Goal: Information Seeking & Learning: Learn about a topic

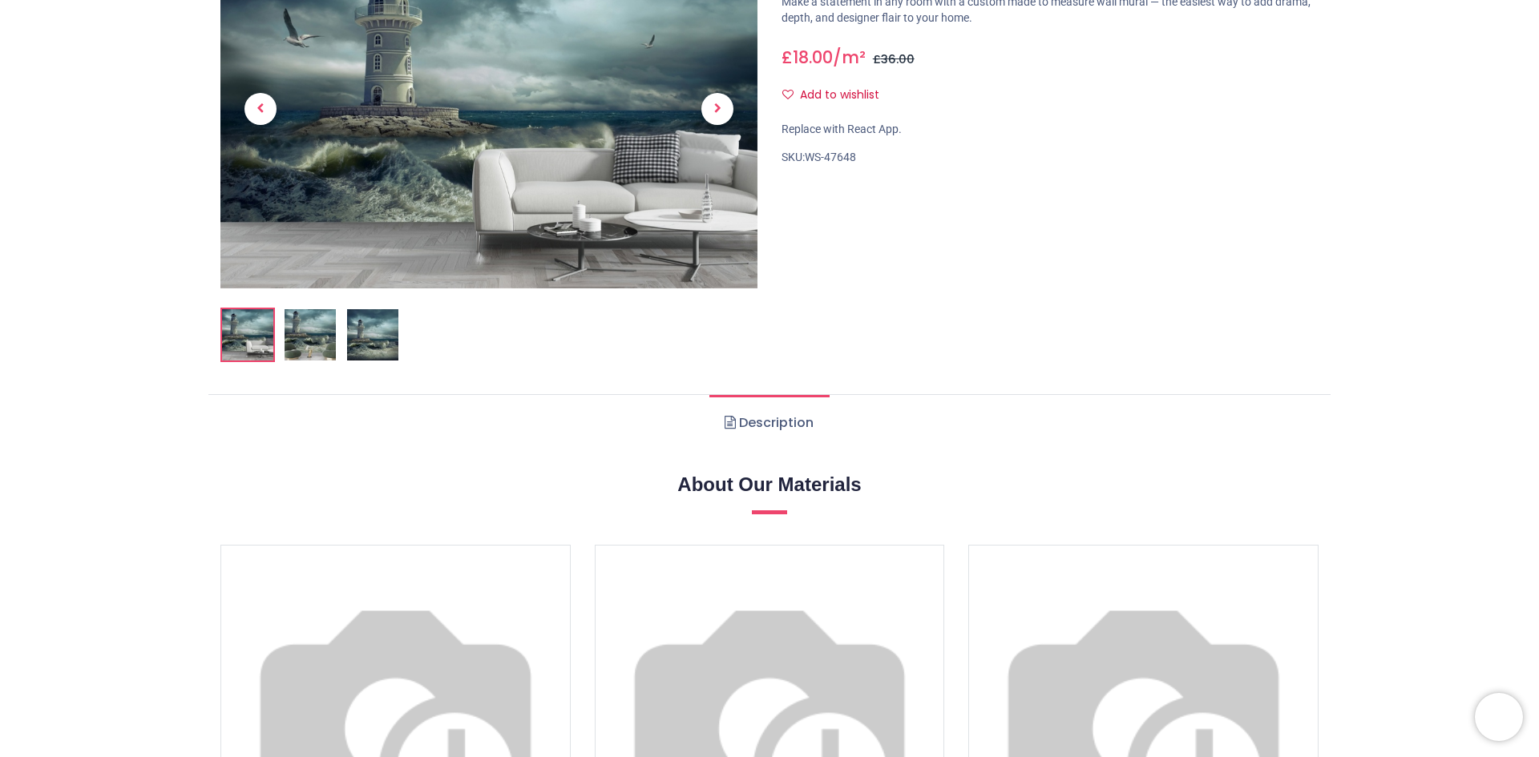
scroll to position [401, 0]
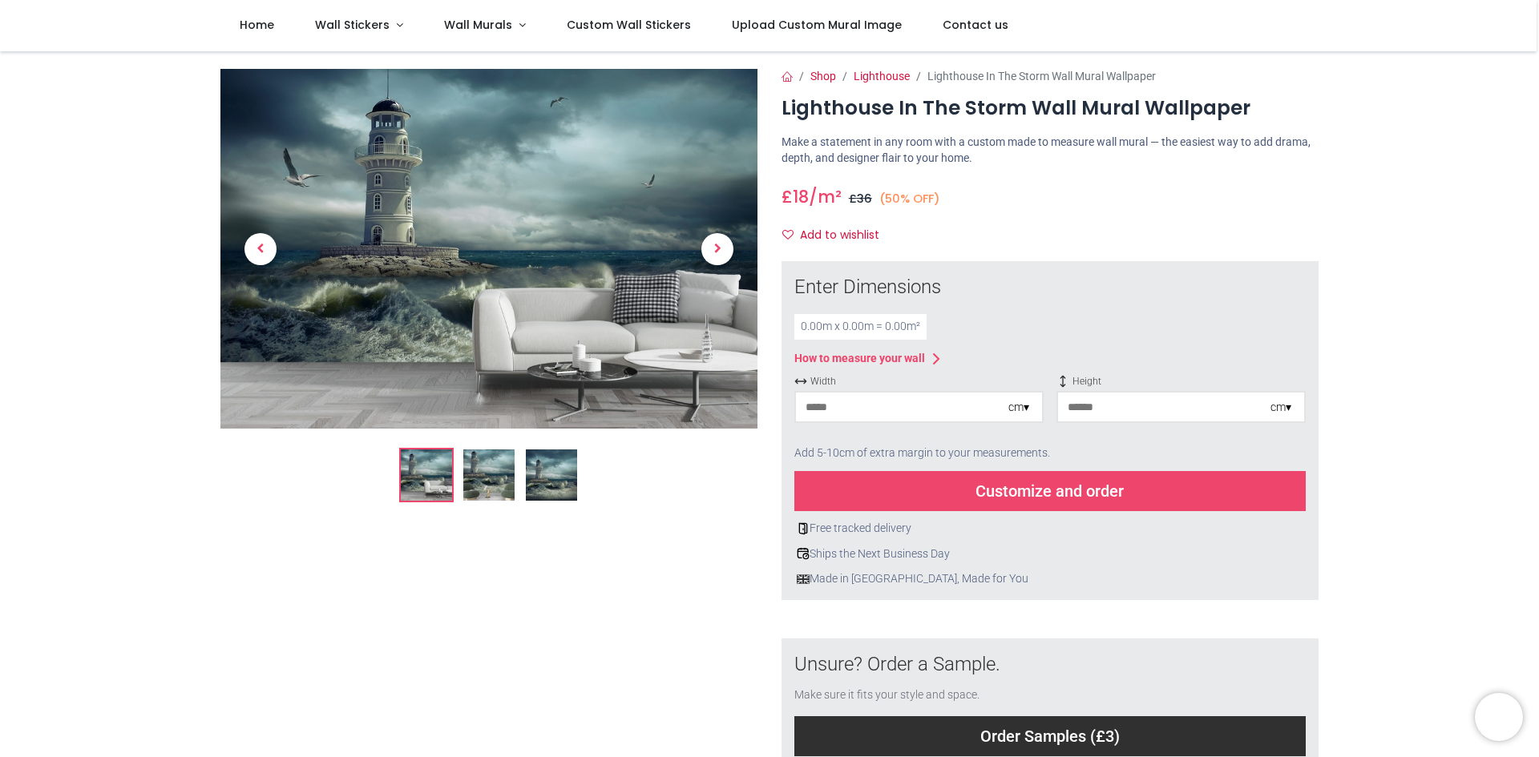
scroll to position [1, 0]
click at [831, 412] on input "number" at bounding box center [902, 407] width 212 height 29
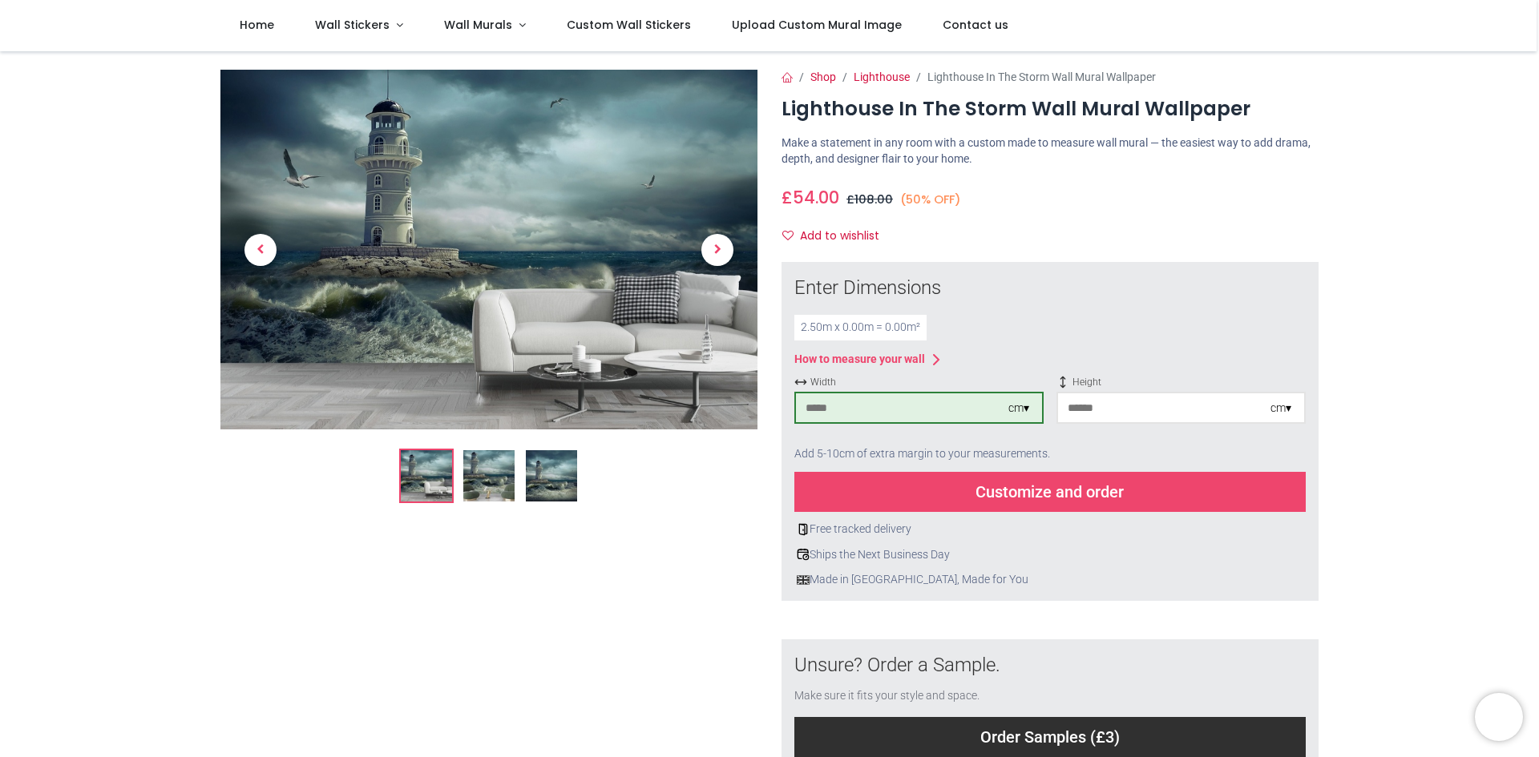
click at [1142, 416] on input "number" at bounding box center [1164, 407] width 212 height 29
click at [826, 403] on input "***" at bounding box center [902, 407] width 212 height 29
type input "*"
type input "***"
click at [1147, 417] on input "number" at bounding box center [1164, 407] width 212 height 29
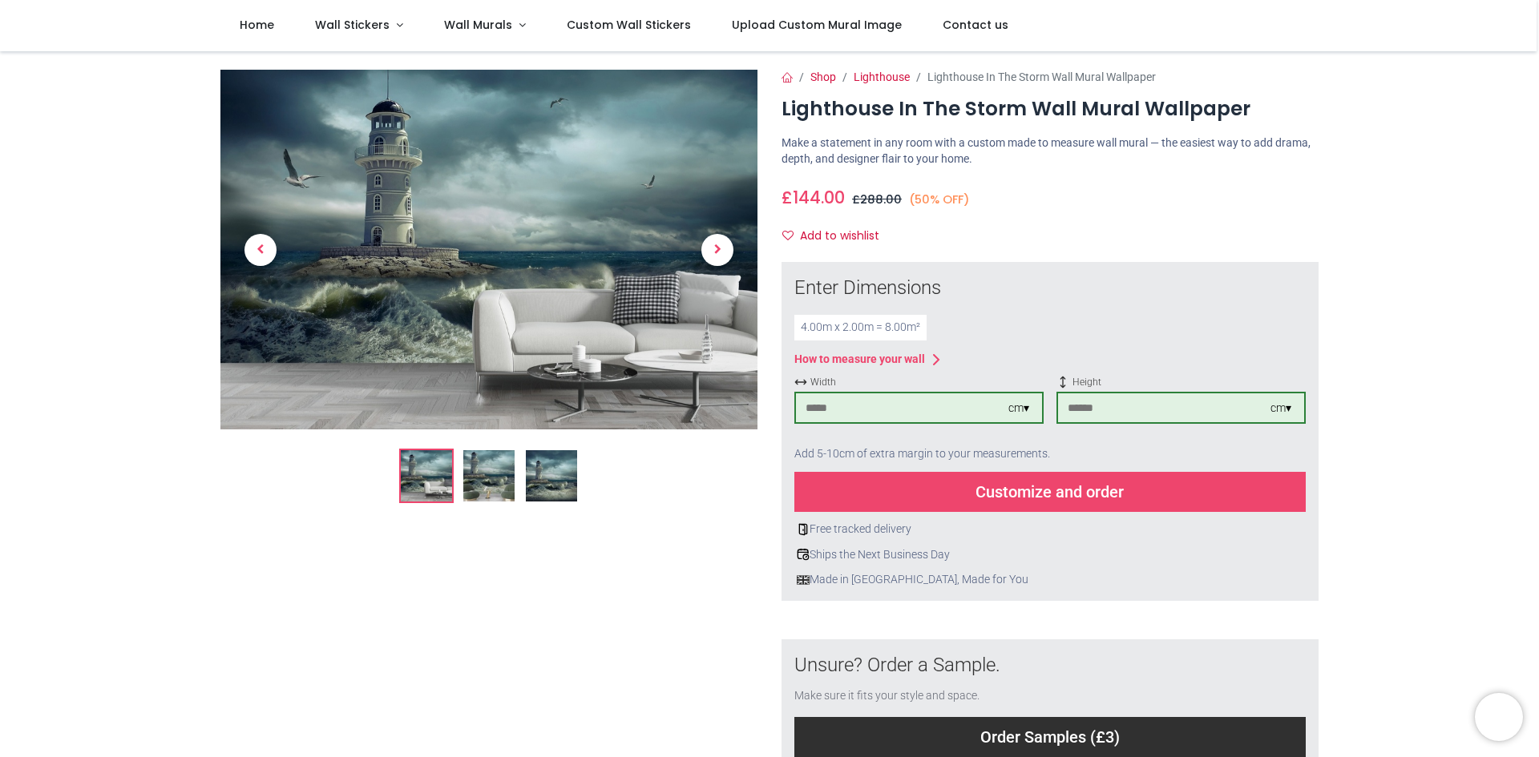
scroll to position [0, 0]
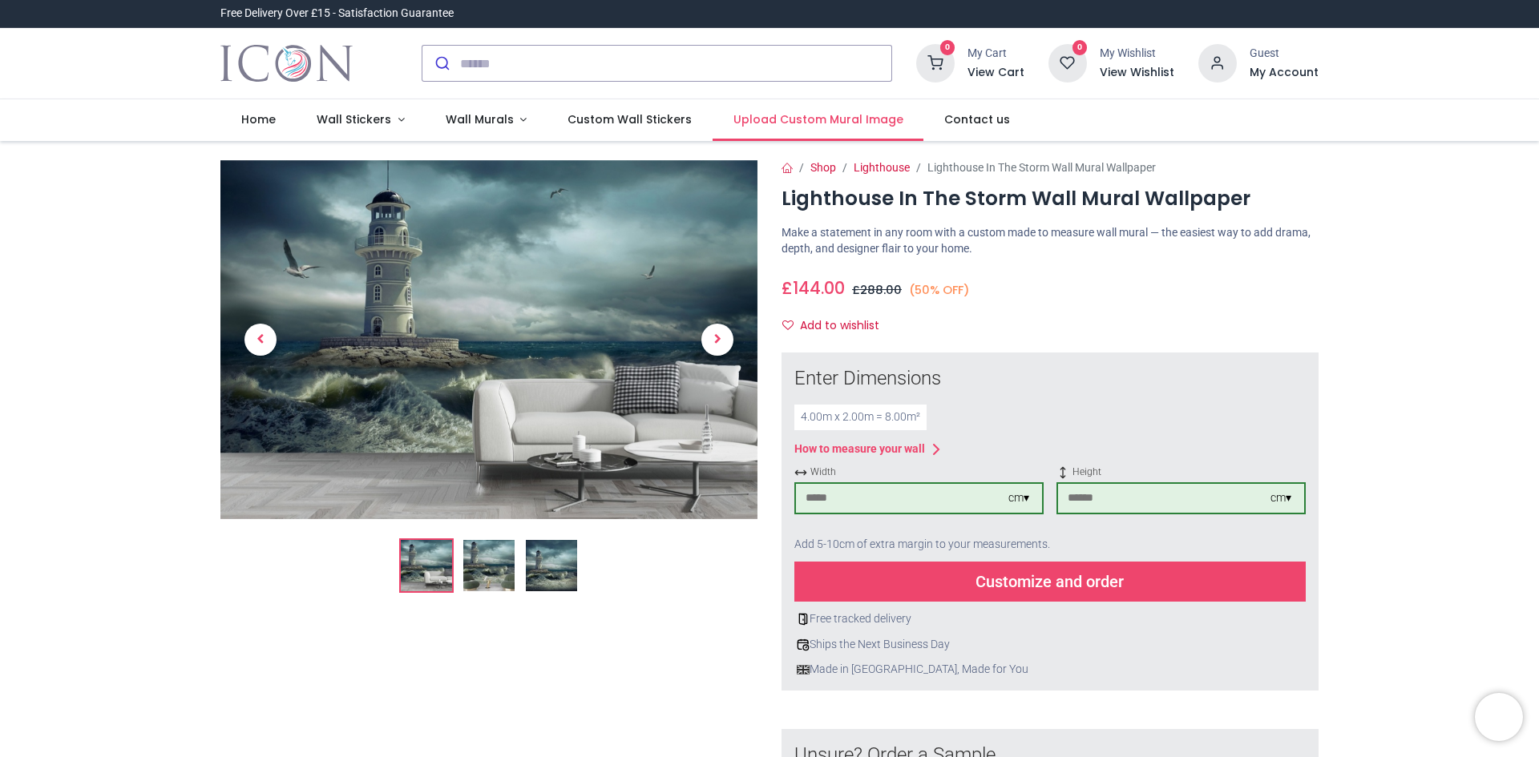
type input "***"
click at [770, 123] on span "Upload Custom Mural Image" at bounding box center [818, 119] width 170 height 16
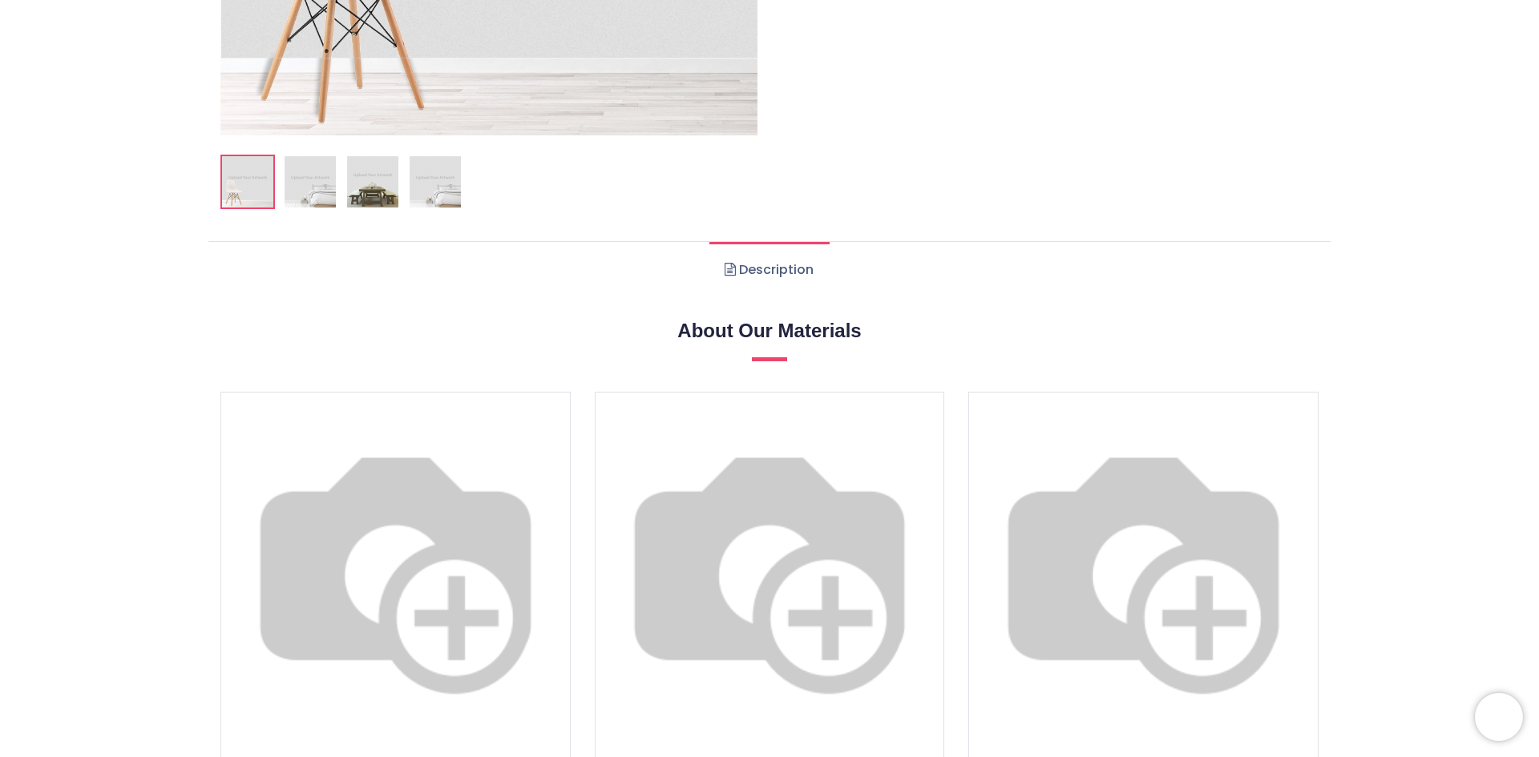
scroll to position [721, 0]
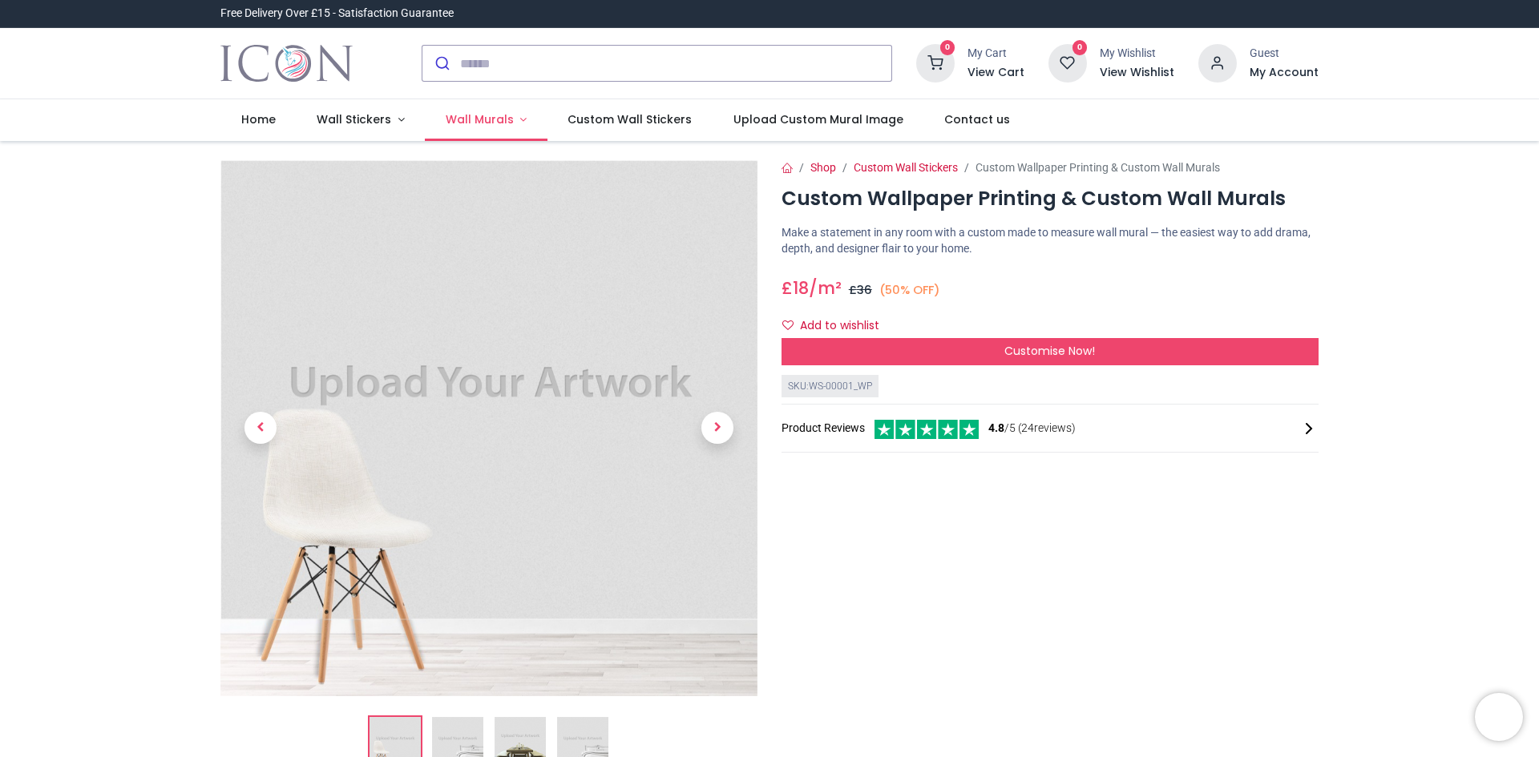
click at [493, 128] on link "Wall Murals" at bounding box center [486, 120] width 123 height 42
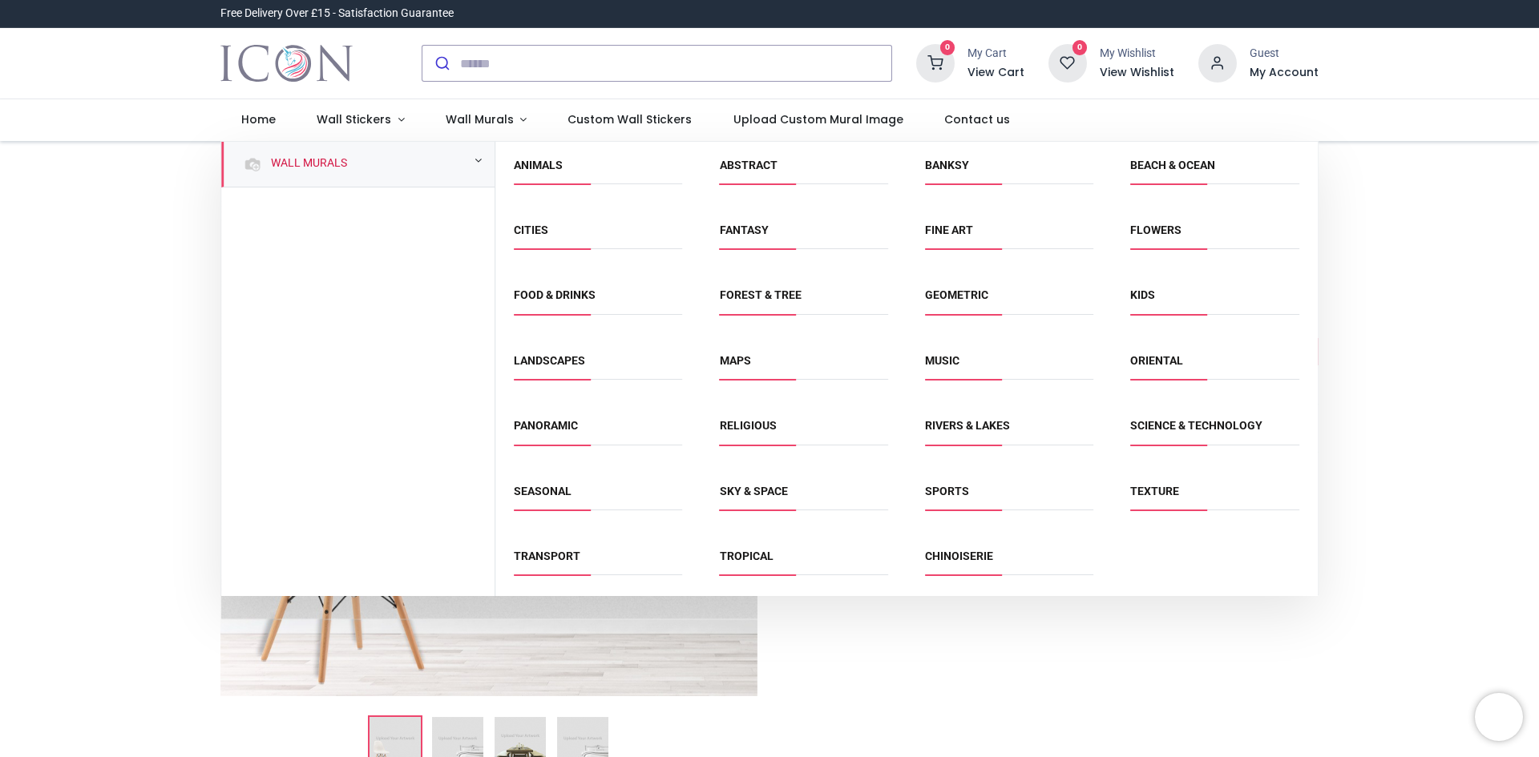
scroll to position [2, 0]
click at [741, 490] on link "Sky & Space" at bounding box center [754, 489] width 68 height 13
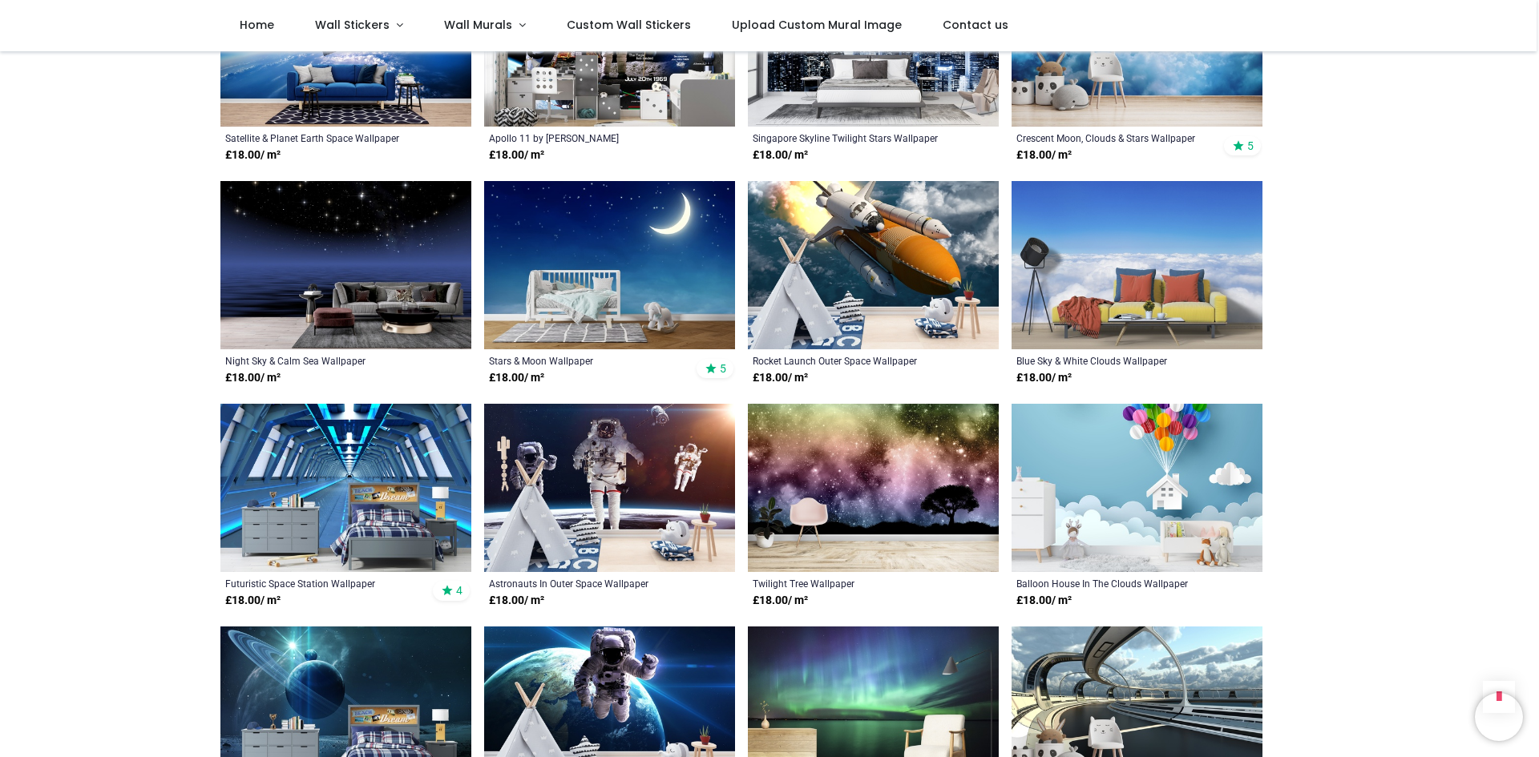
scroll to position [2644, 0]
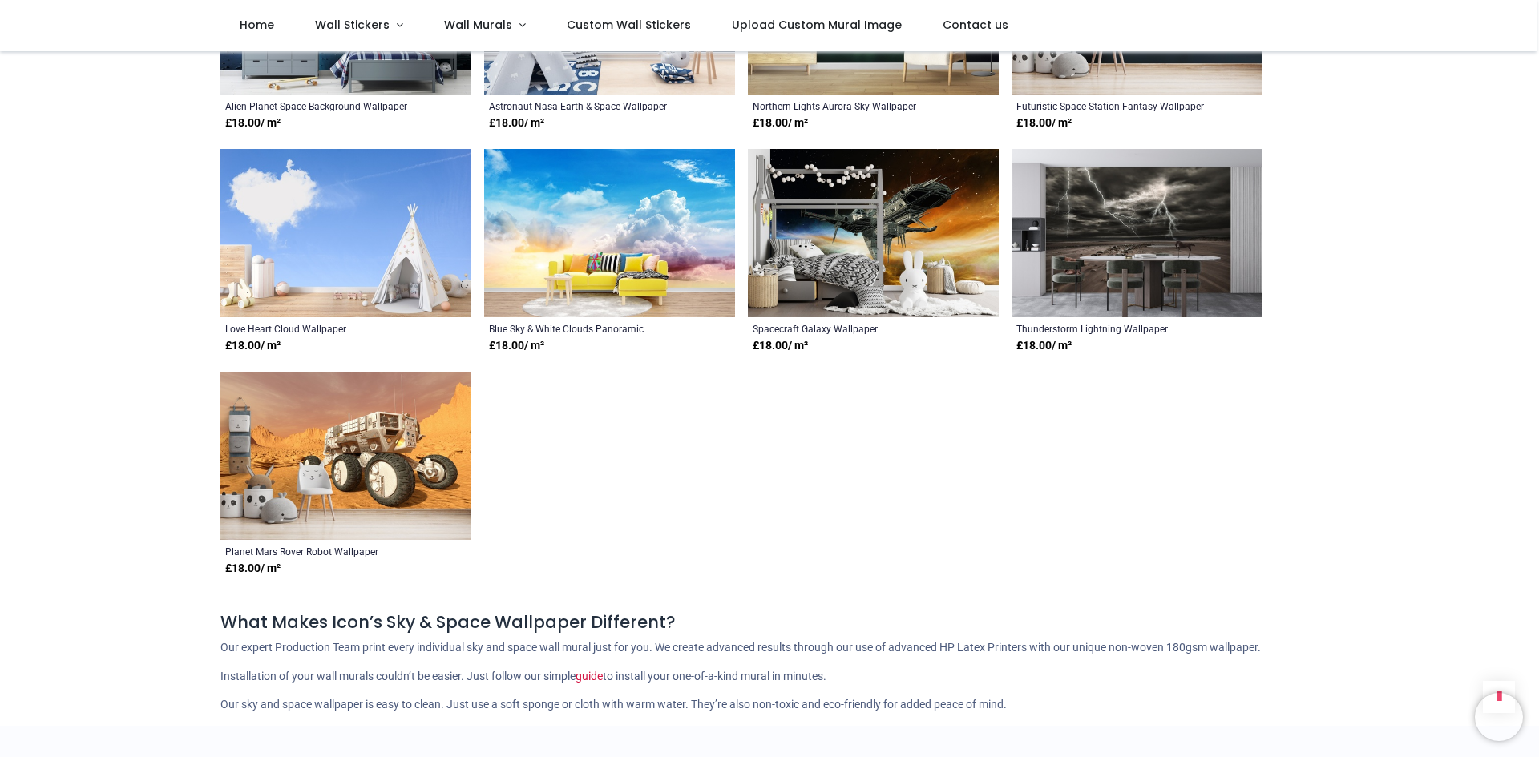
scroll to position [2885, 0]
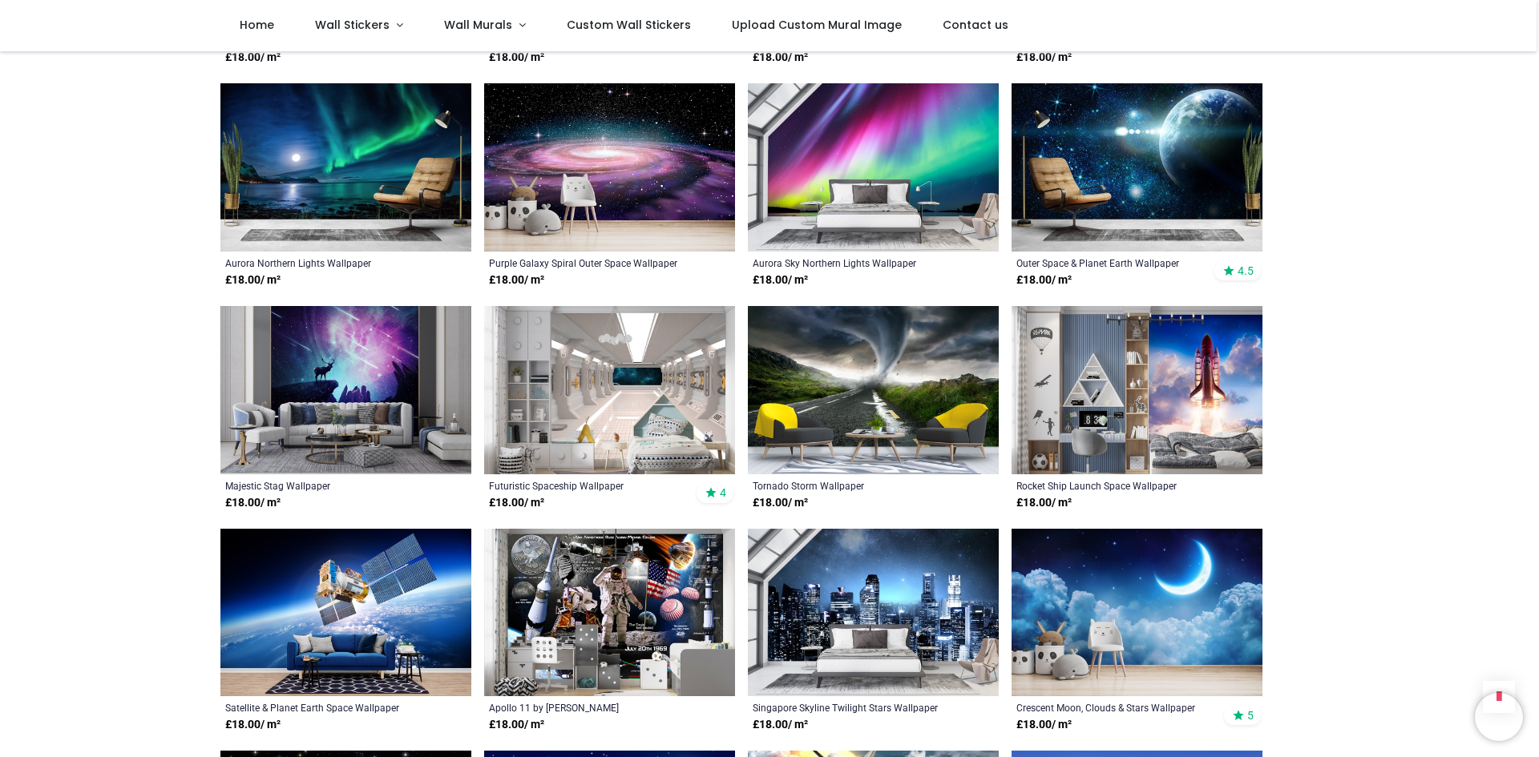
scroll to position [1522, 0]
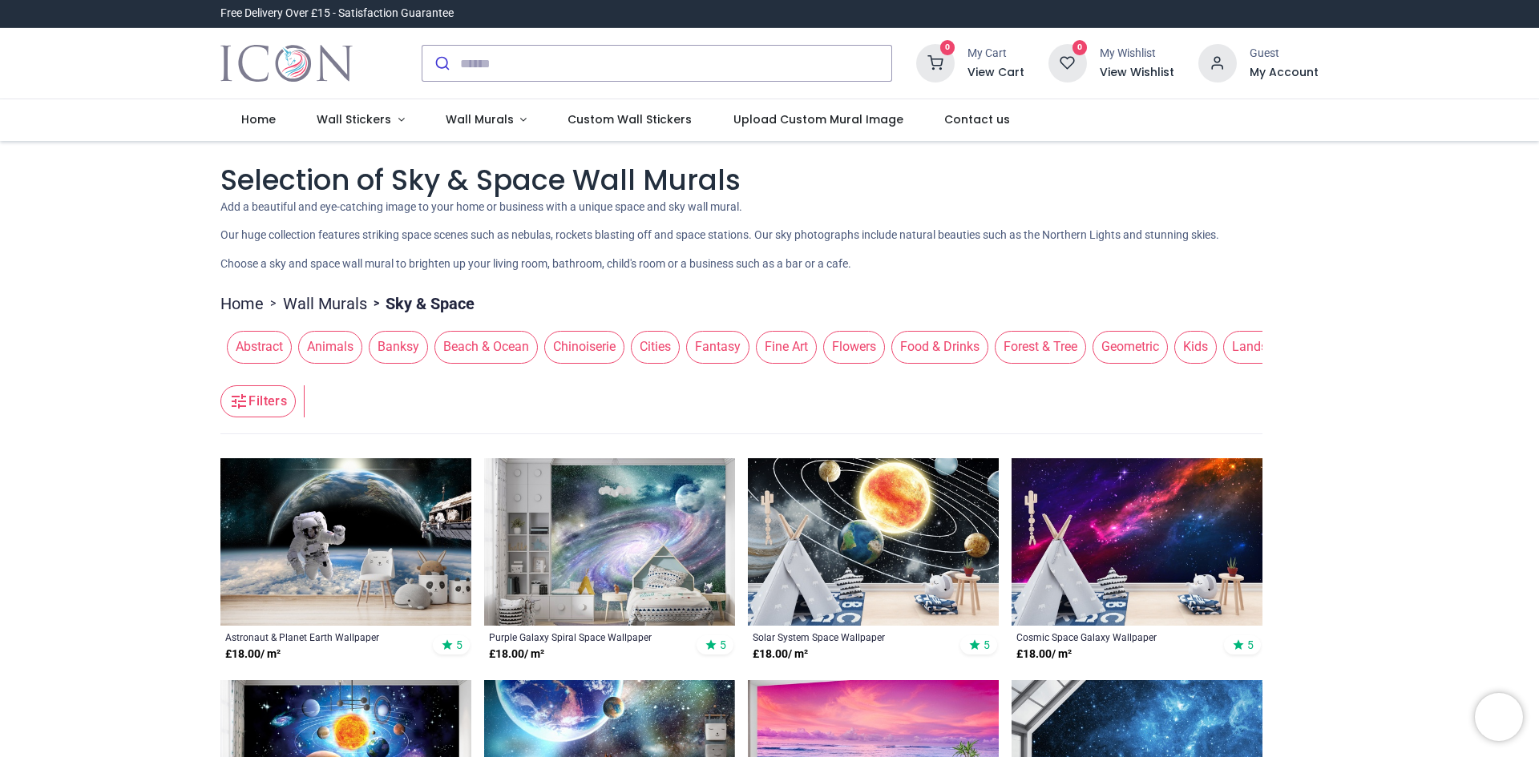
click at [524, 342] on span "Beach & Ocean" at bounding box center [485, 347] width 103 height 32
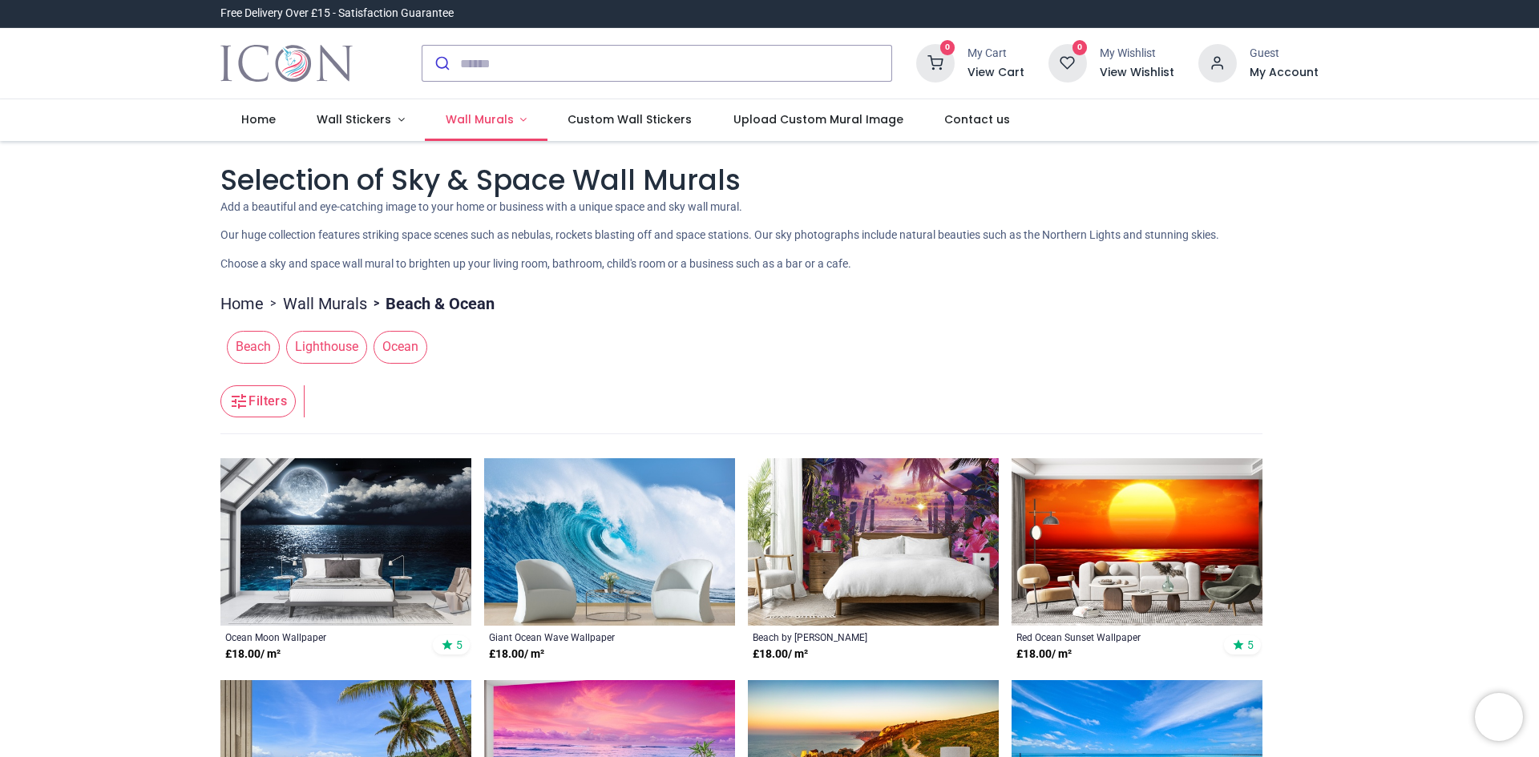
click at [494, 113] on span "Wall Murals" at bounding box center [480, 119] width 68 height 16
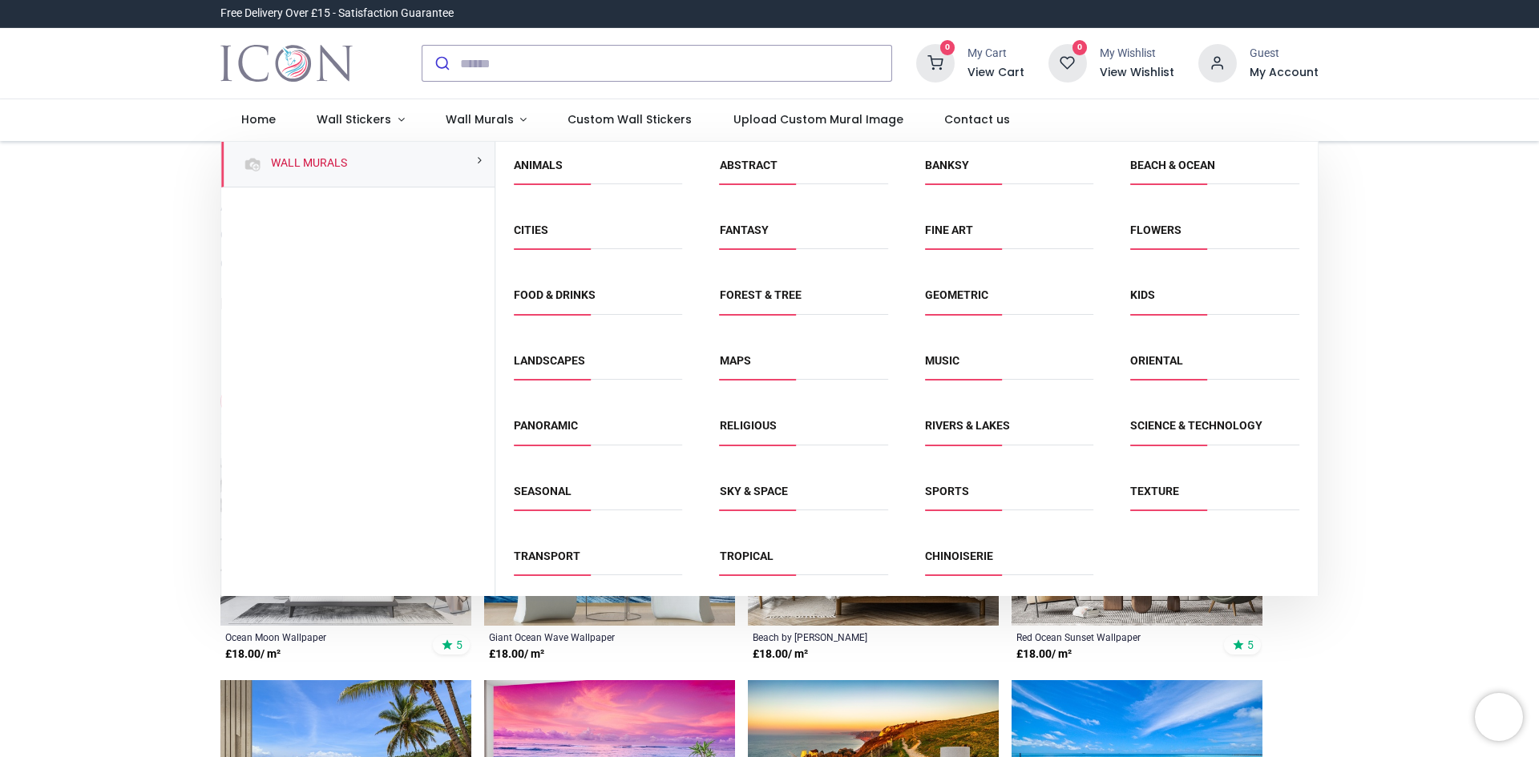
click at [749, 177] on span "Abstract" at bounding box center [804, 171] width 168 height 26
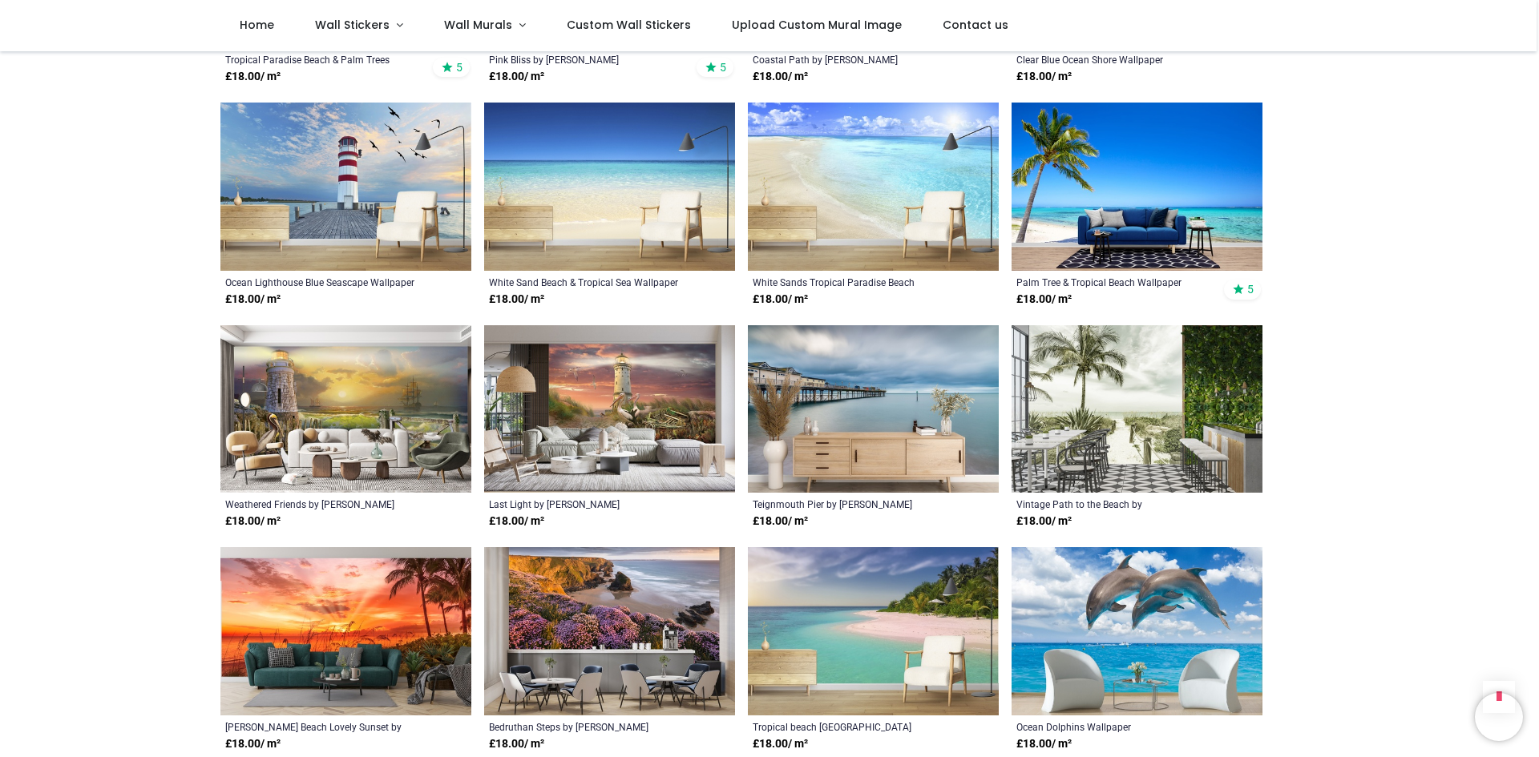
scroll to position [721, 0]
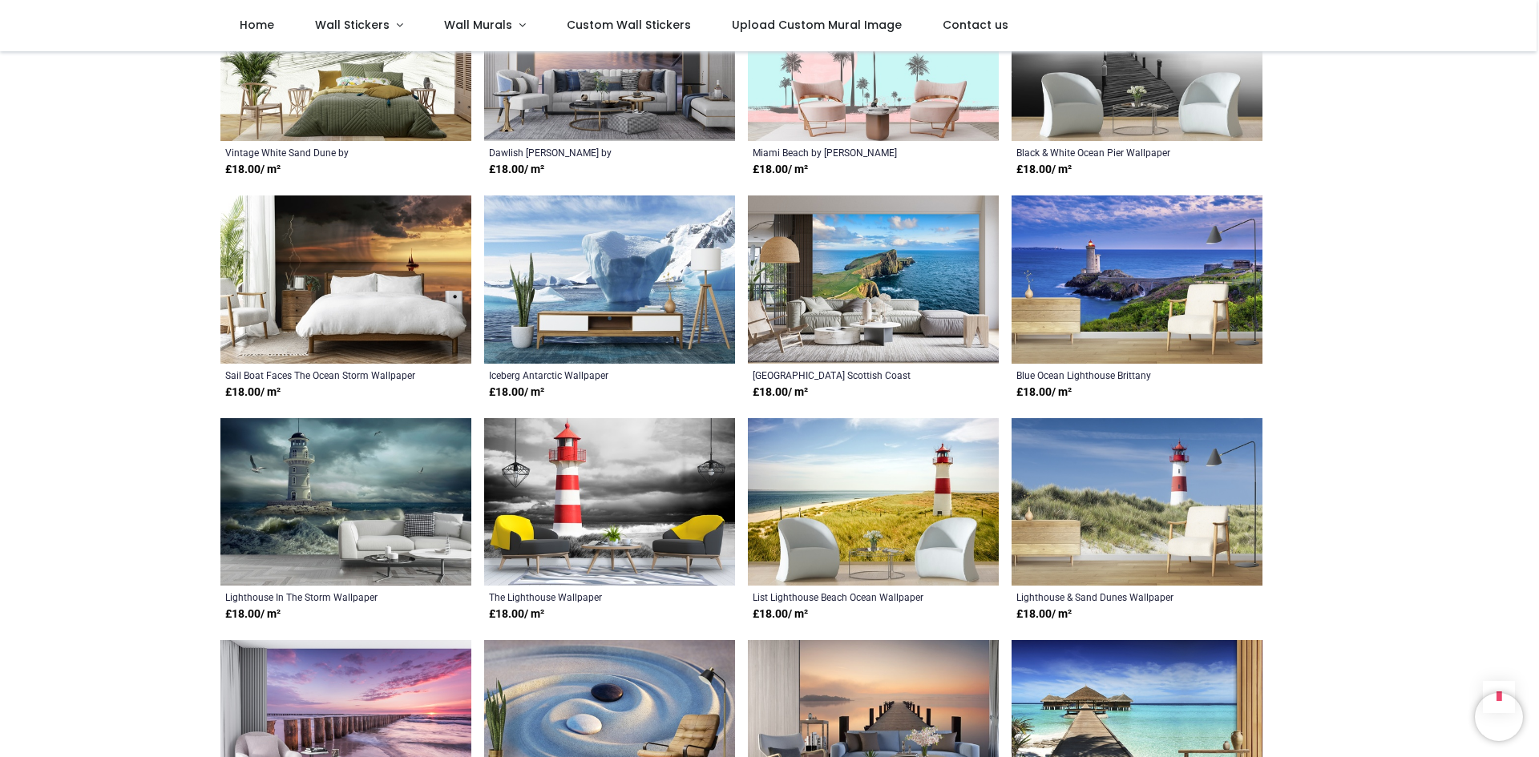
scroll to position [2644, 0]
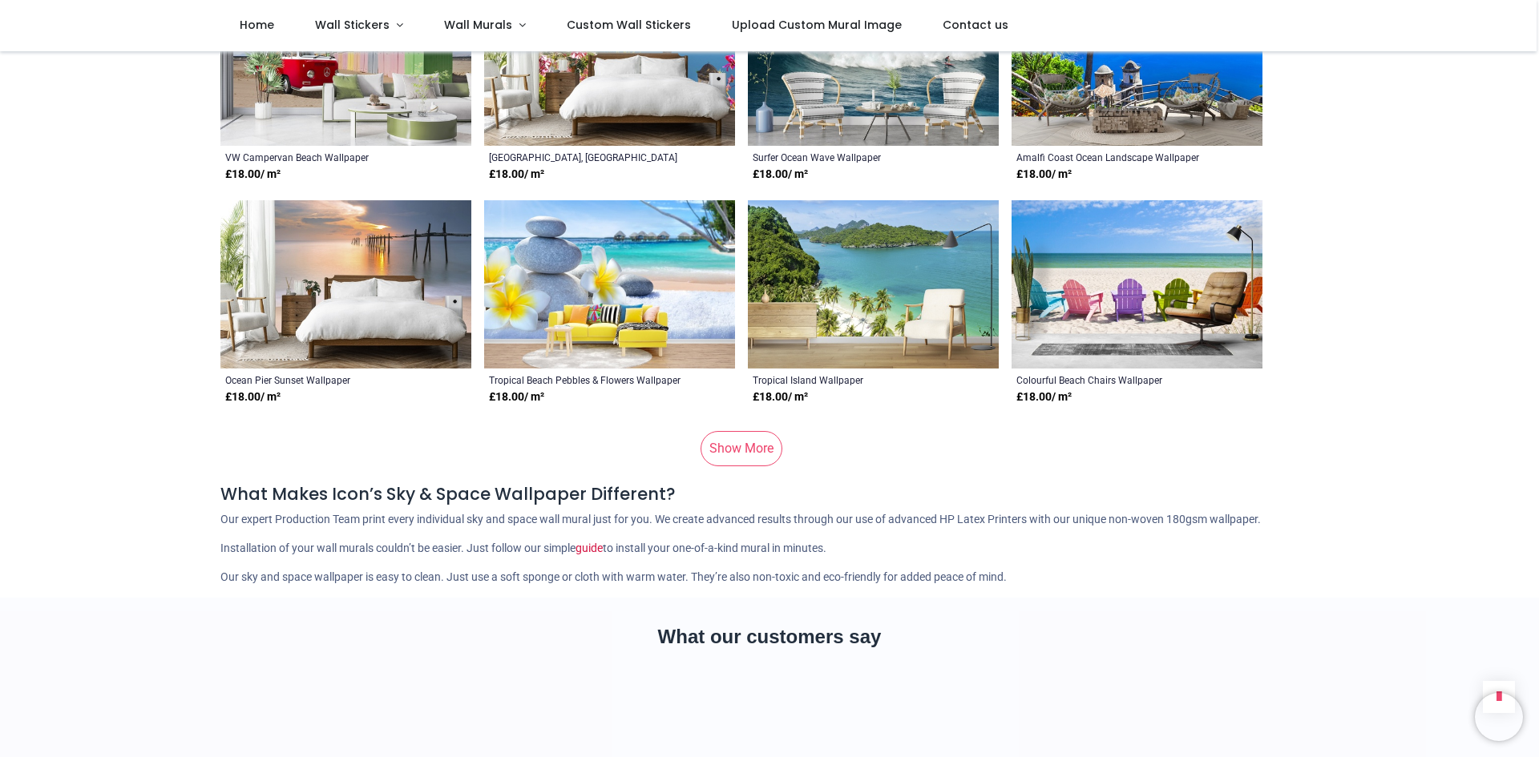
scroll to position [4648, 0]
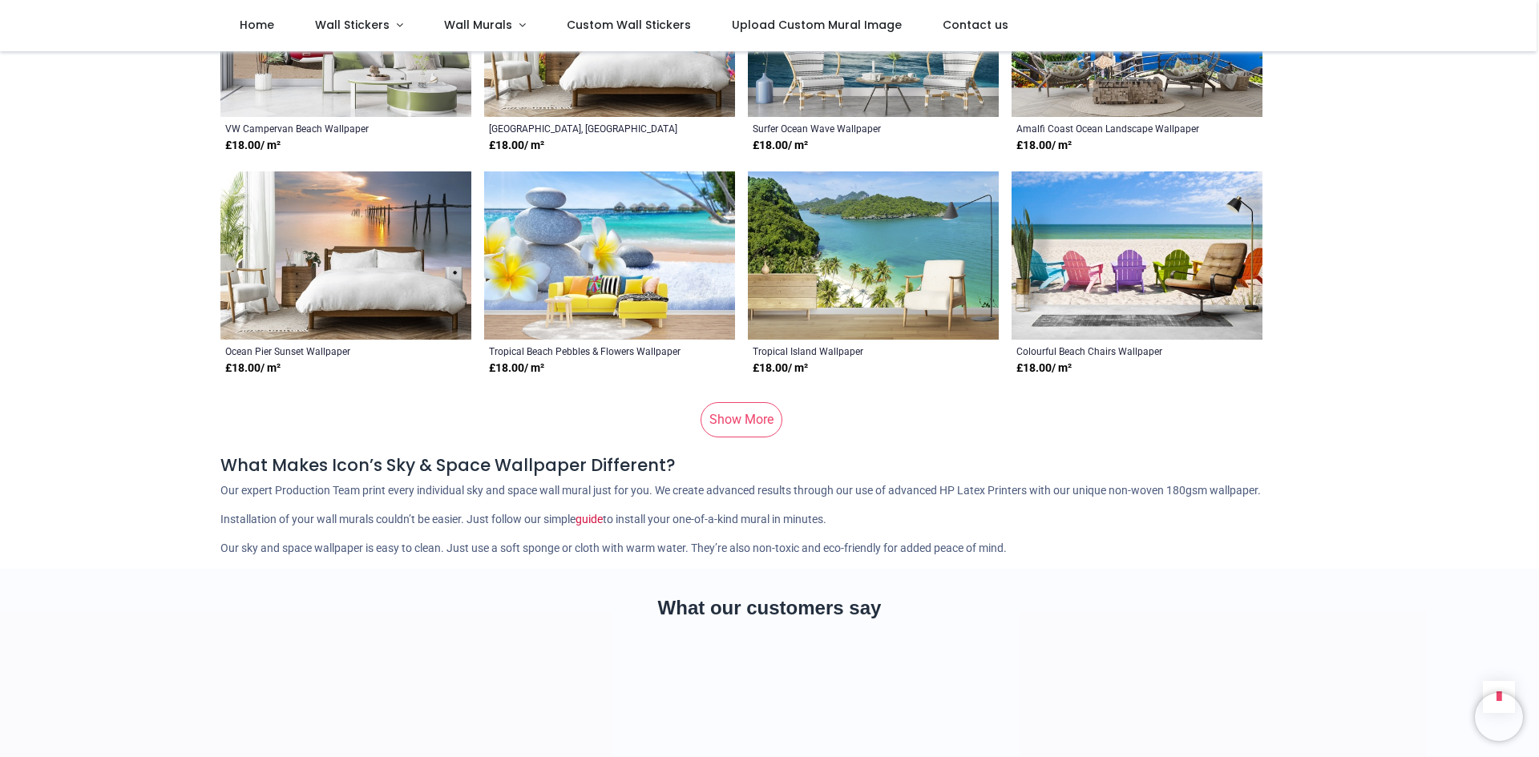
click at [710, 402] on link "Show More" at bounding box center [741, 419] width 82 height 35
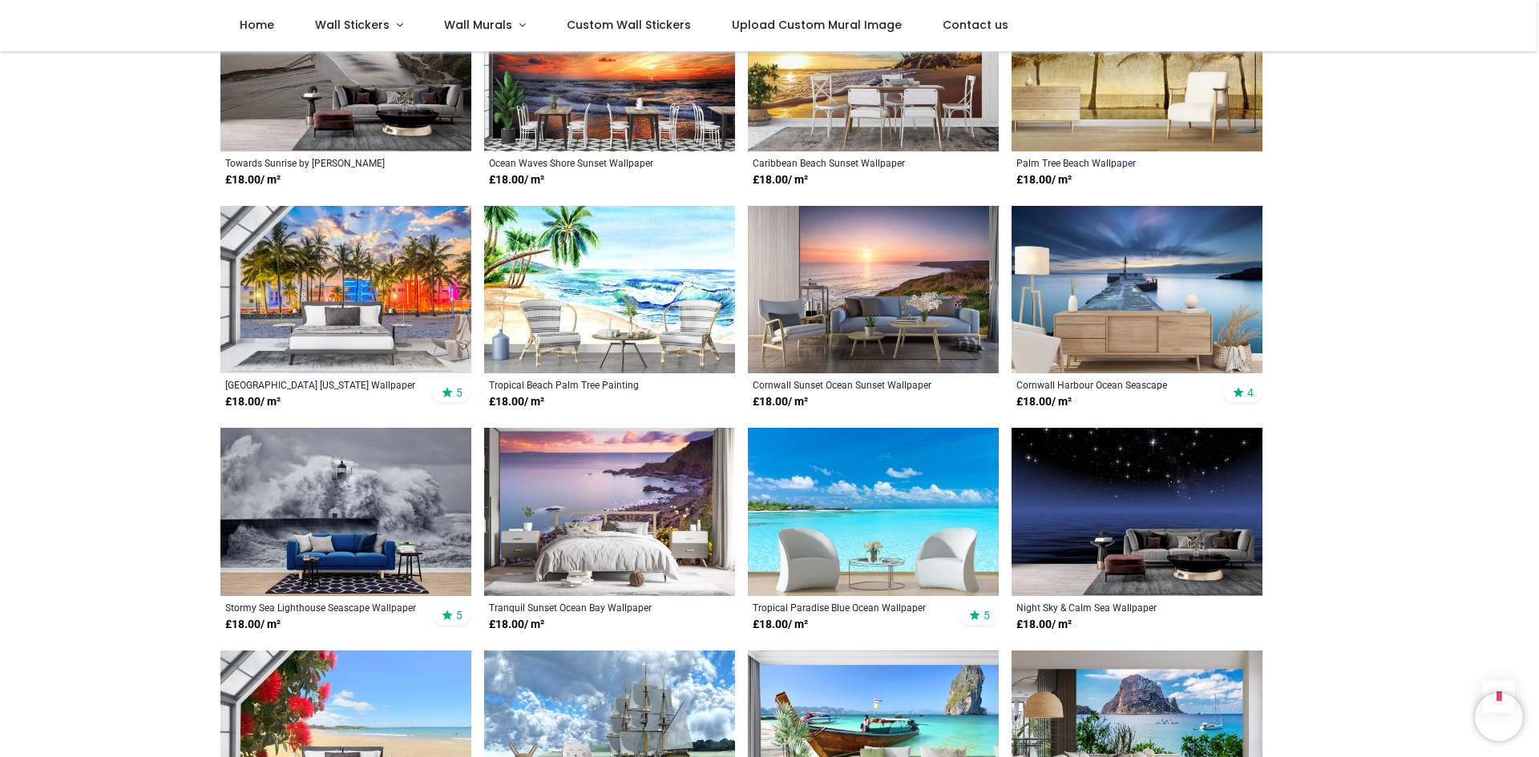
scroll to position [5609, 0]
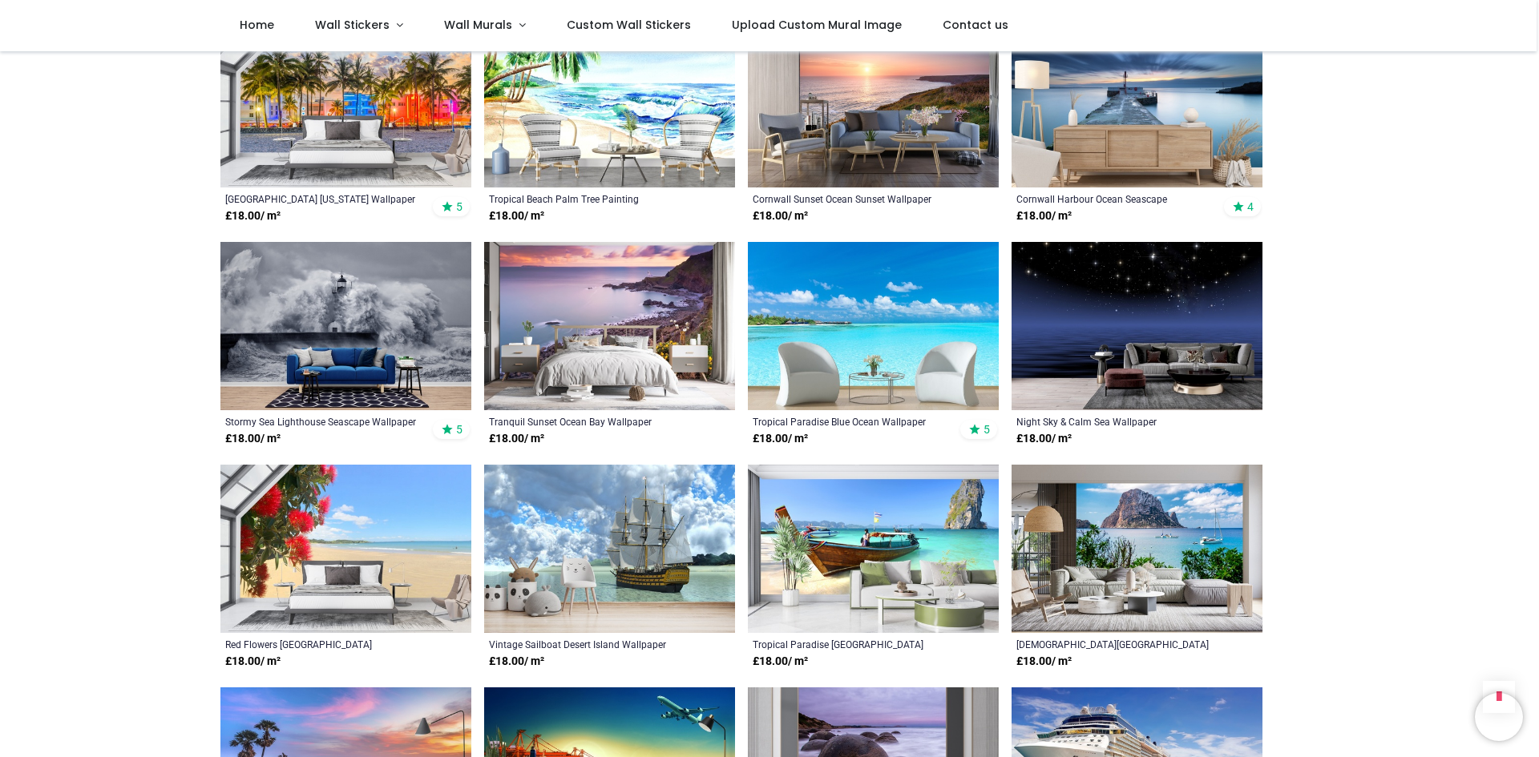
scroll to position [5289, 0]
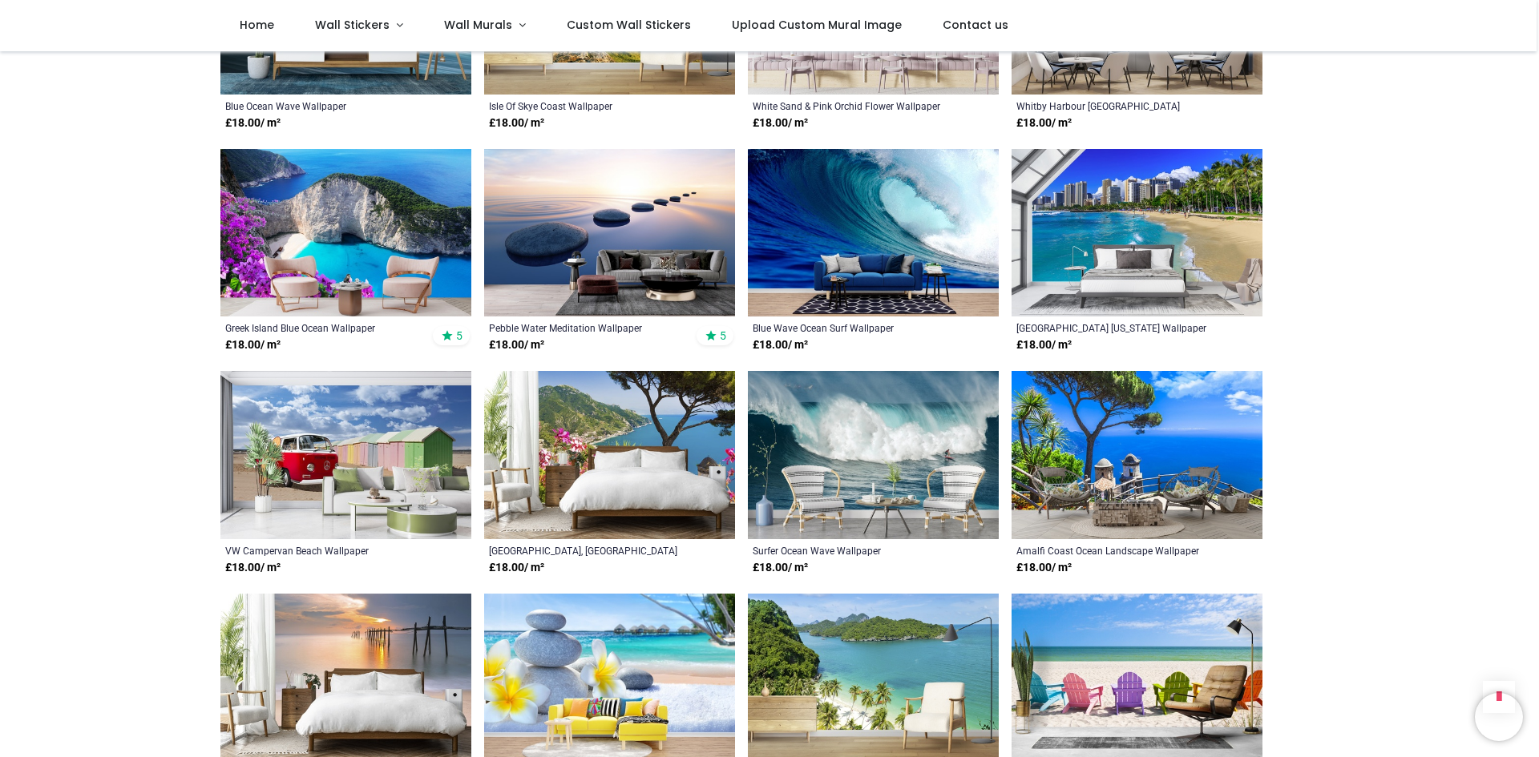
scroll to position [4247, 0]
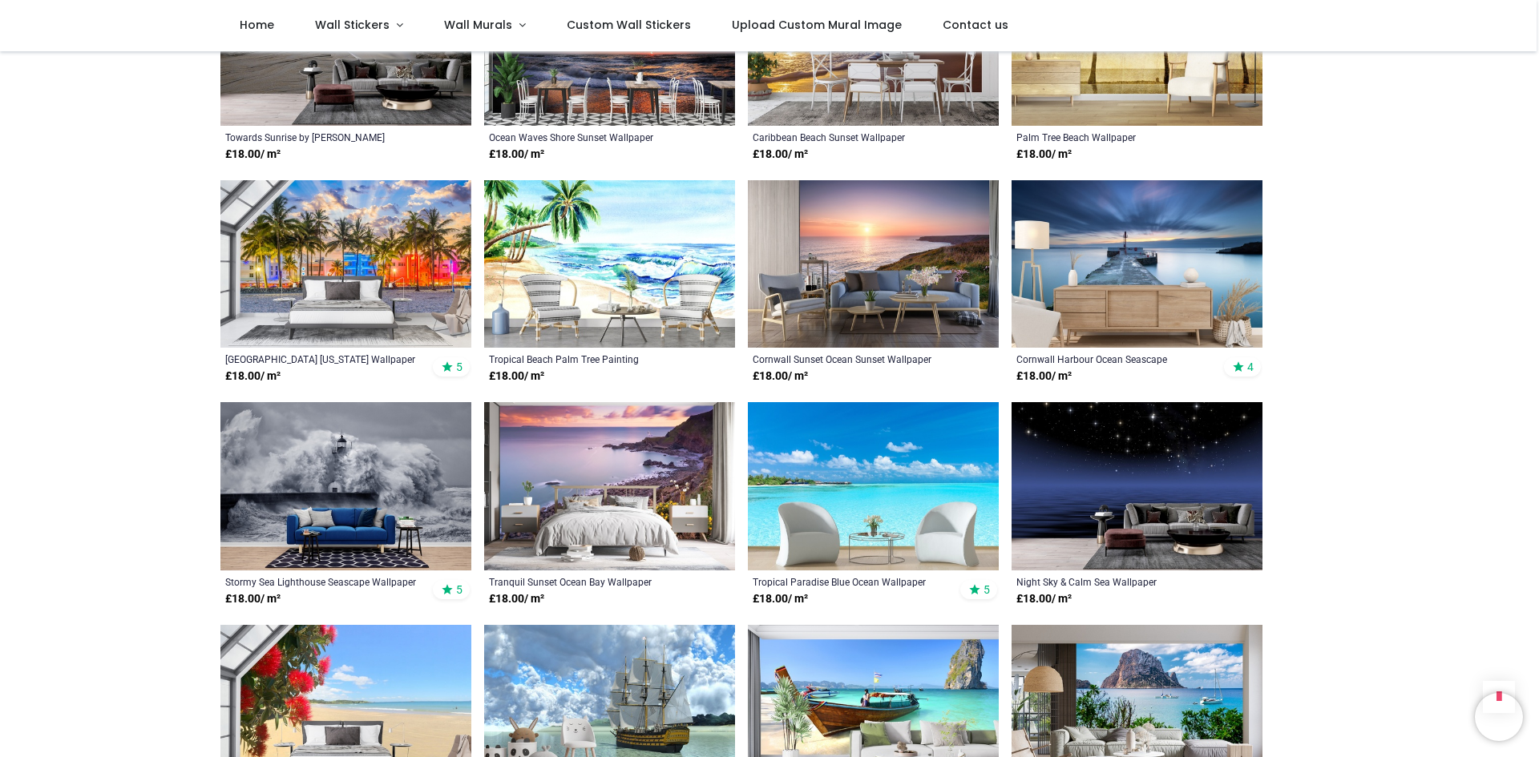
scroll to position [5769, 0]
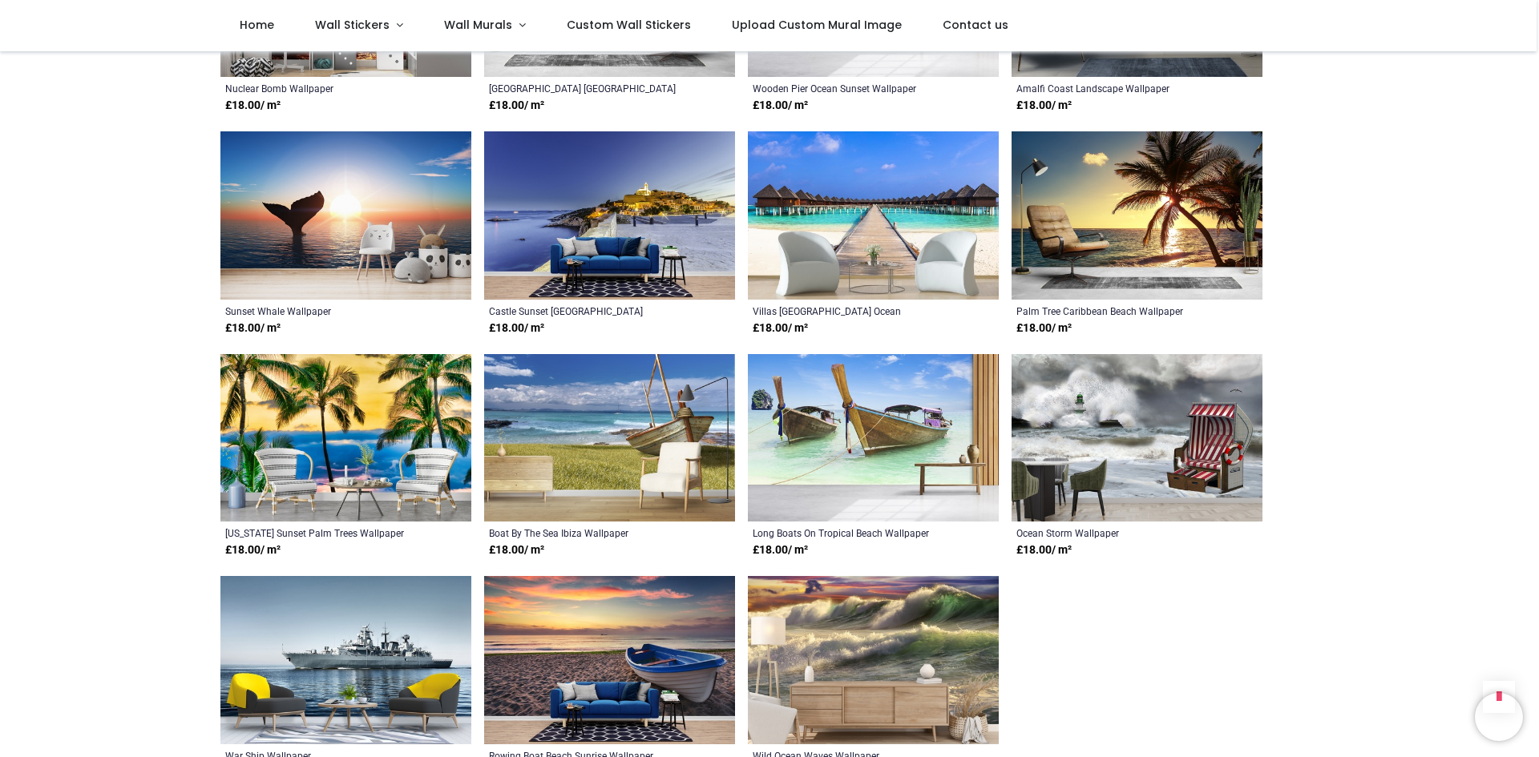
scroll to position [6731, 0]
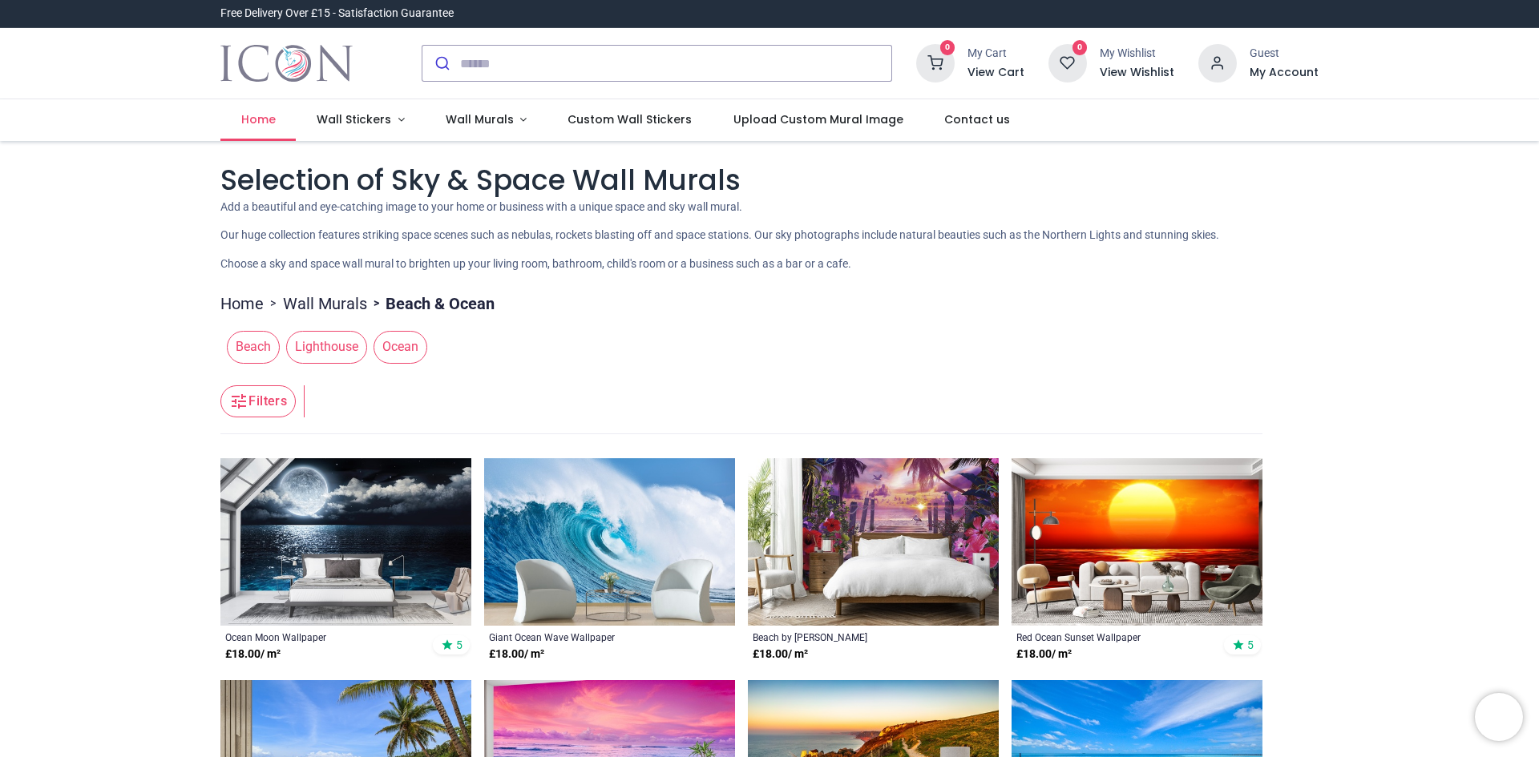
click at [247, 118] on span "Home" at bounding box center [258, 119] width 34 height 16
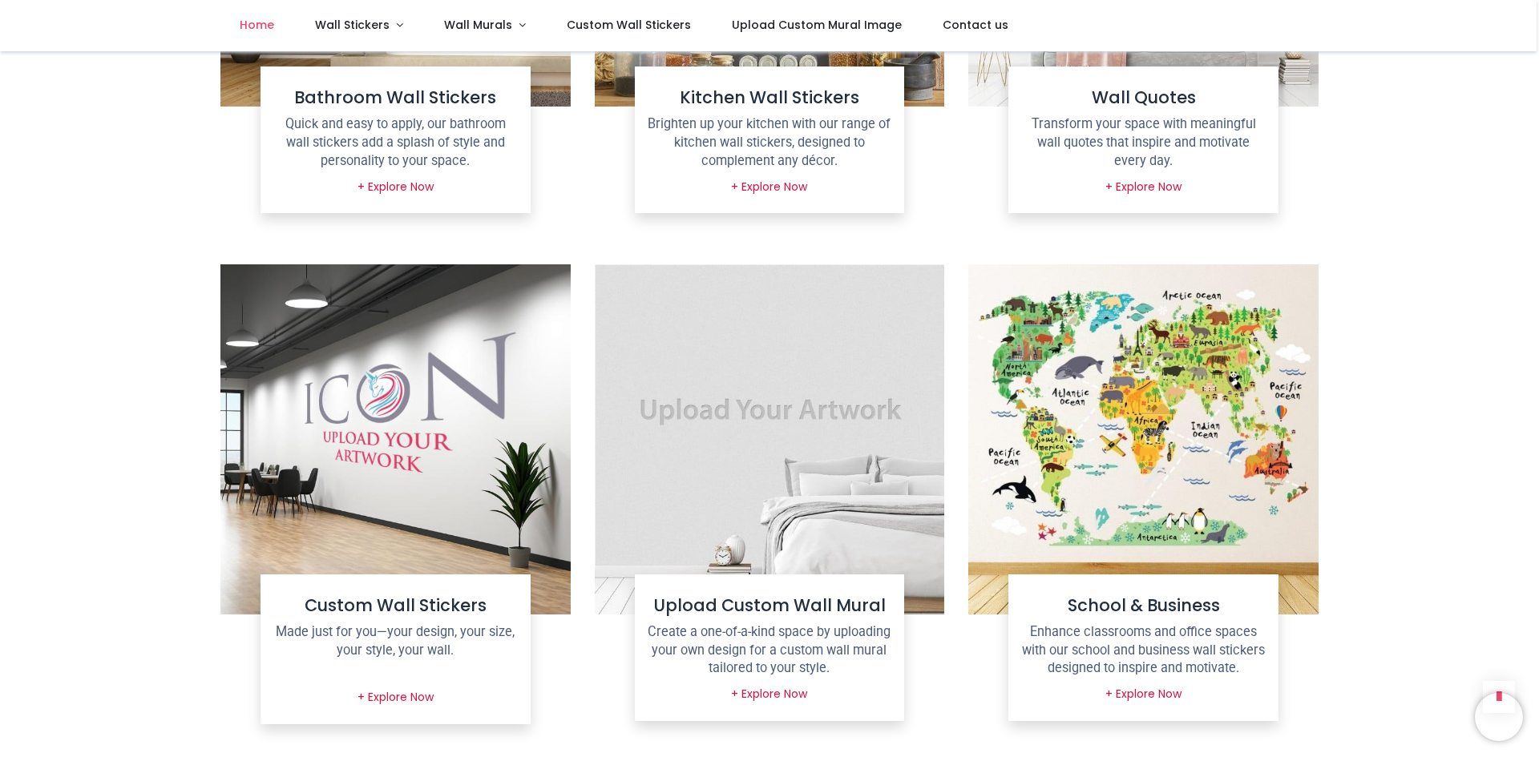
scroll to position [1443, 0]
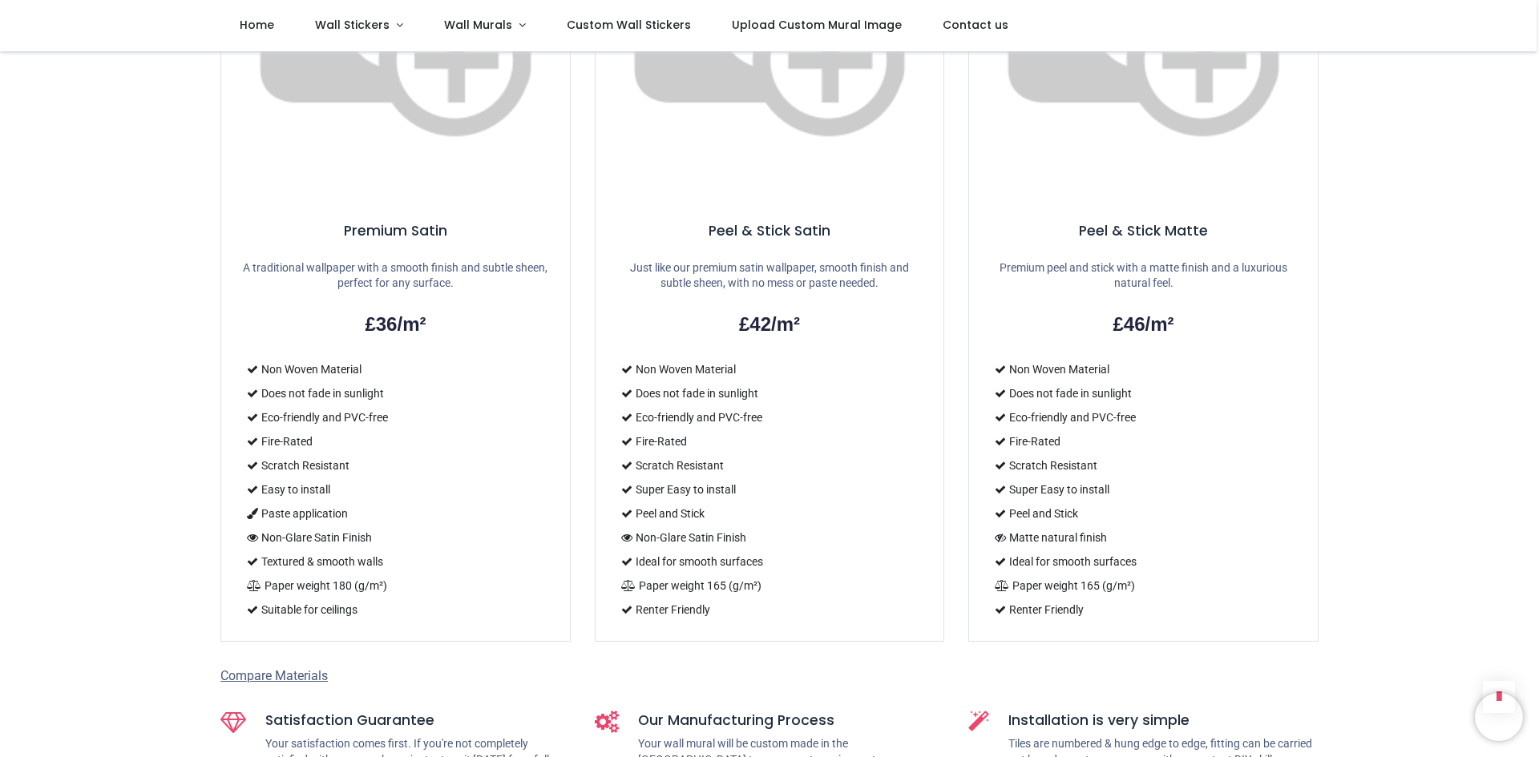
scroll to position [1043, 0]
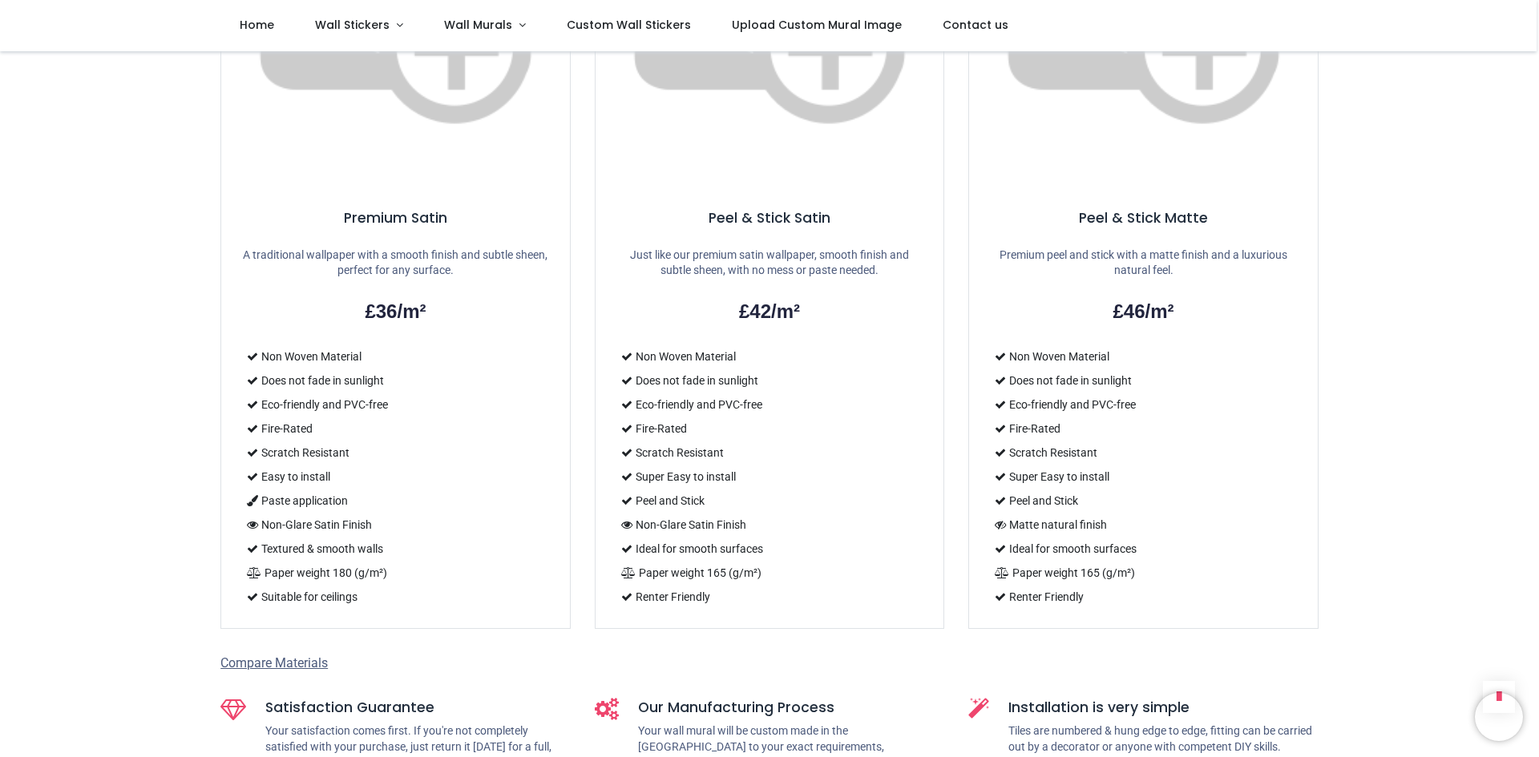
click at [1078, 698] on h5 "Installation is very simple" at bounding box center [1163, 708] width 310 height 20
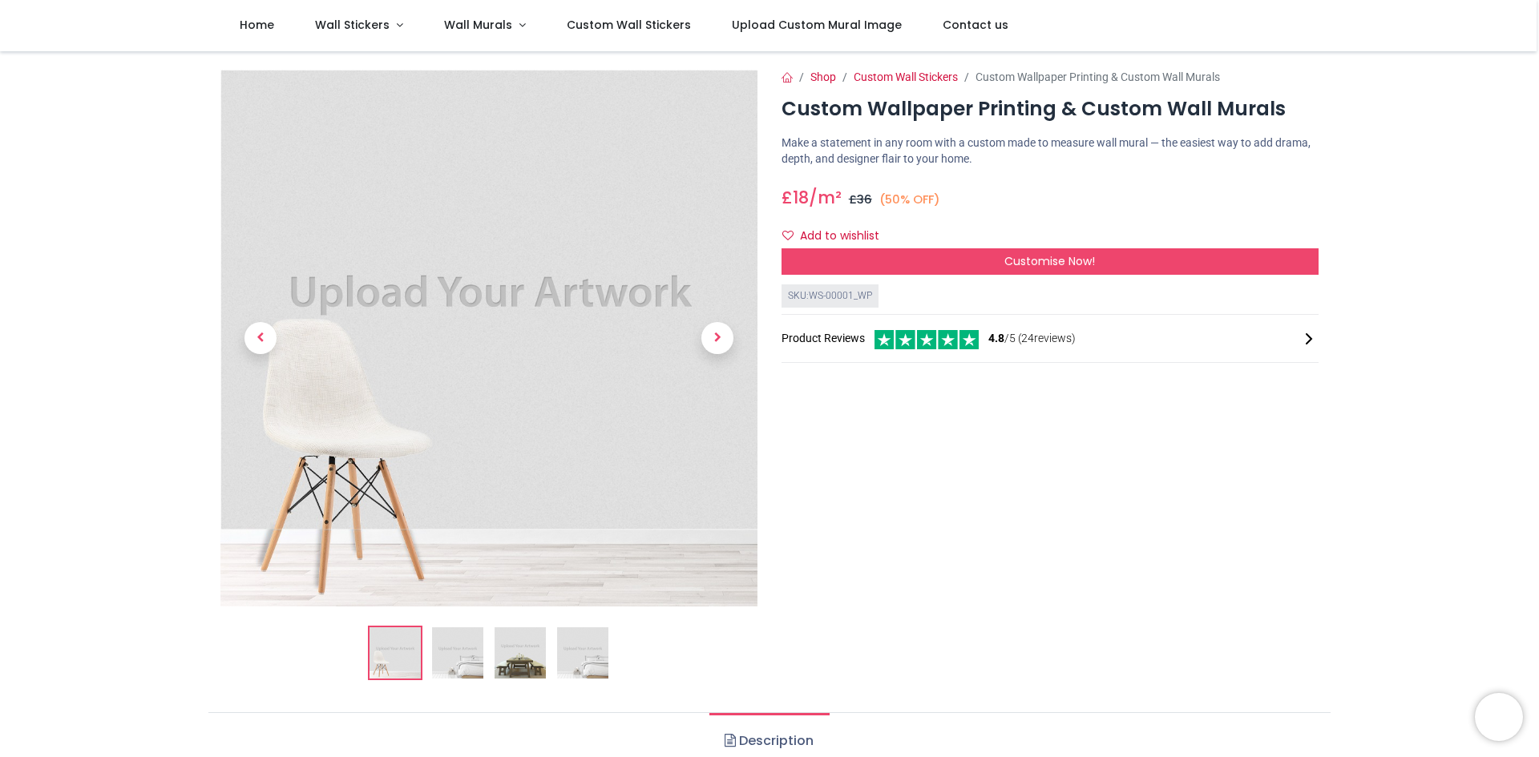
scroll to position [0, 0]
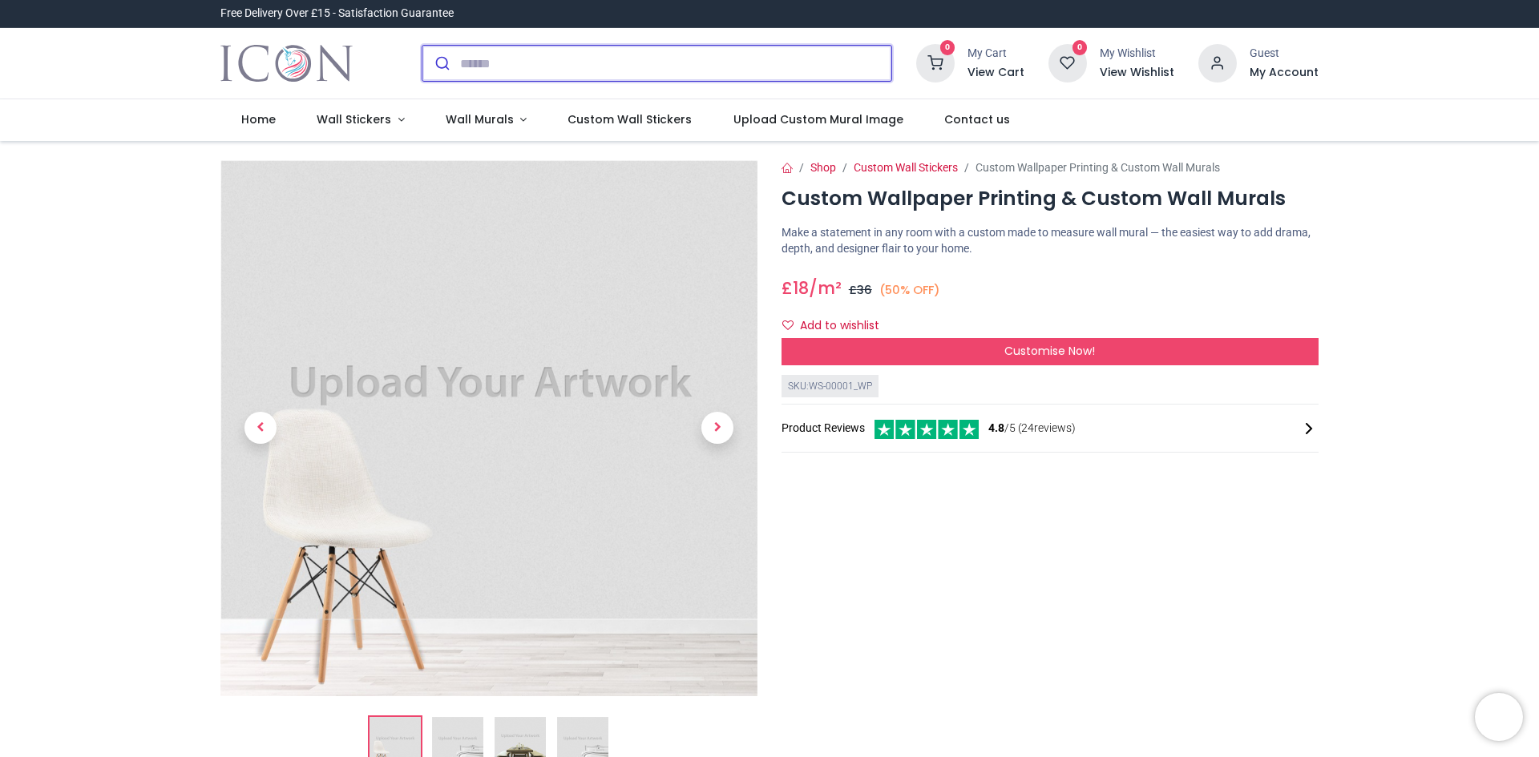
click at [485, 63] on input "search" at bounding box center [675, 63] width 431 height 35
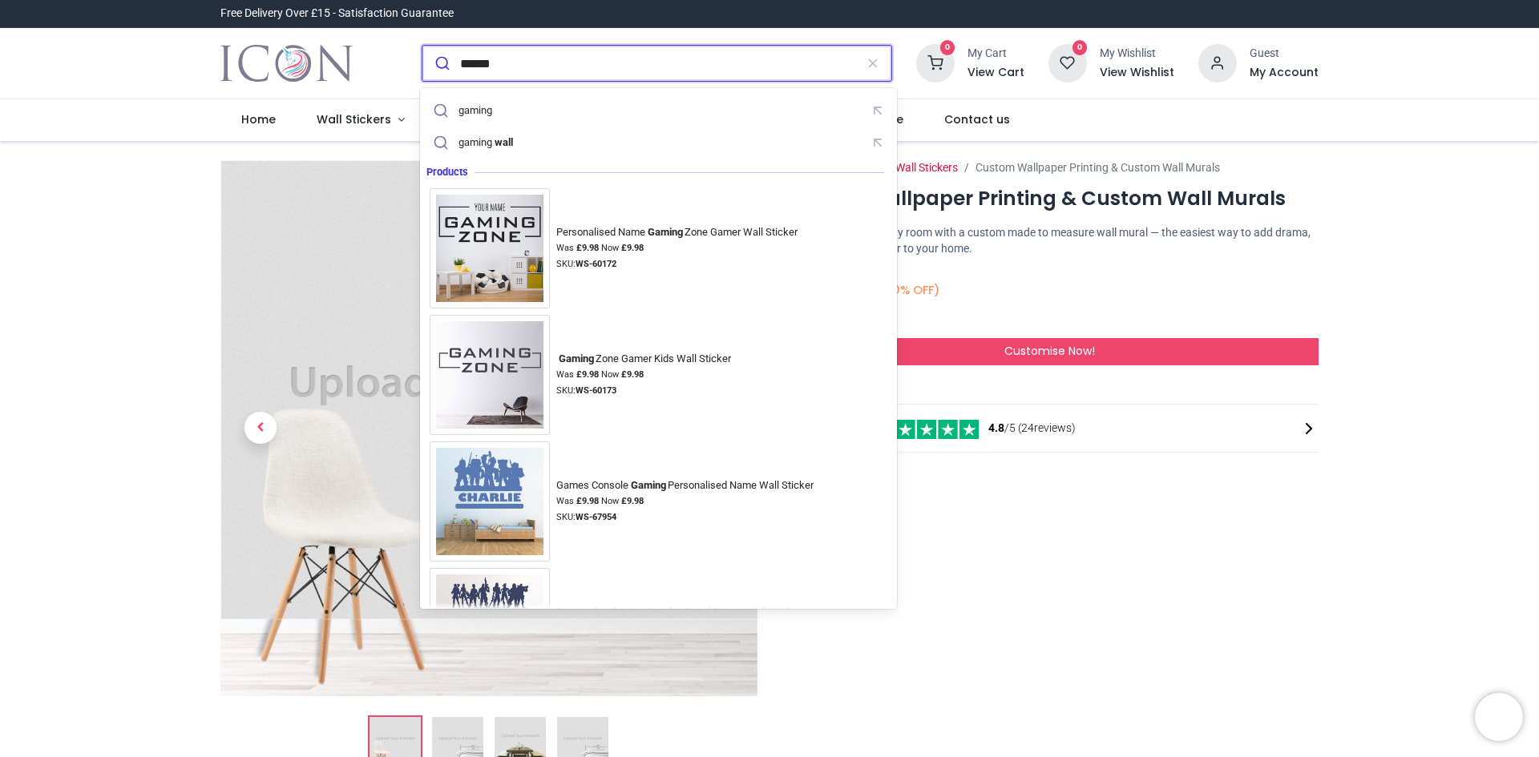
click at [422, 46] on button "submit" at bounding box center [441, 63] width 38 height 35
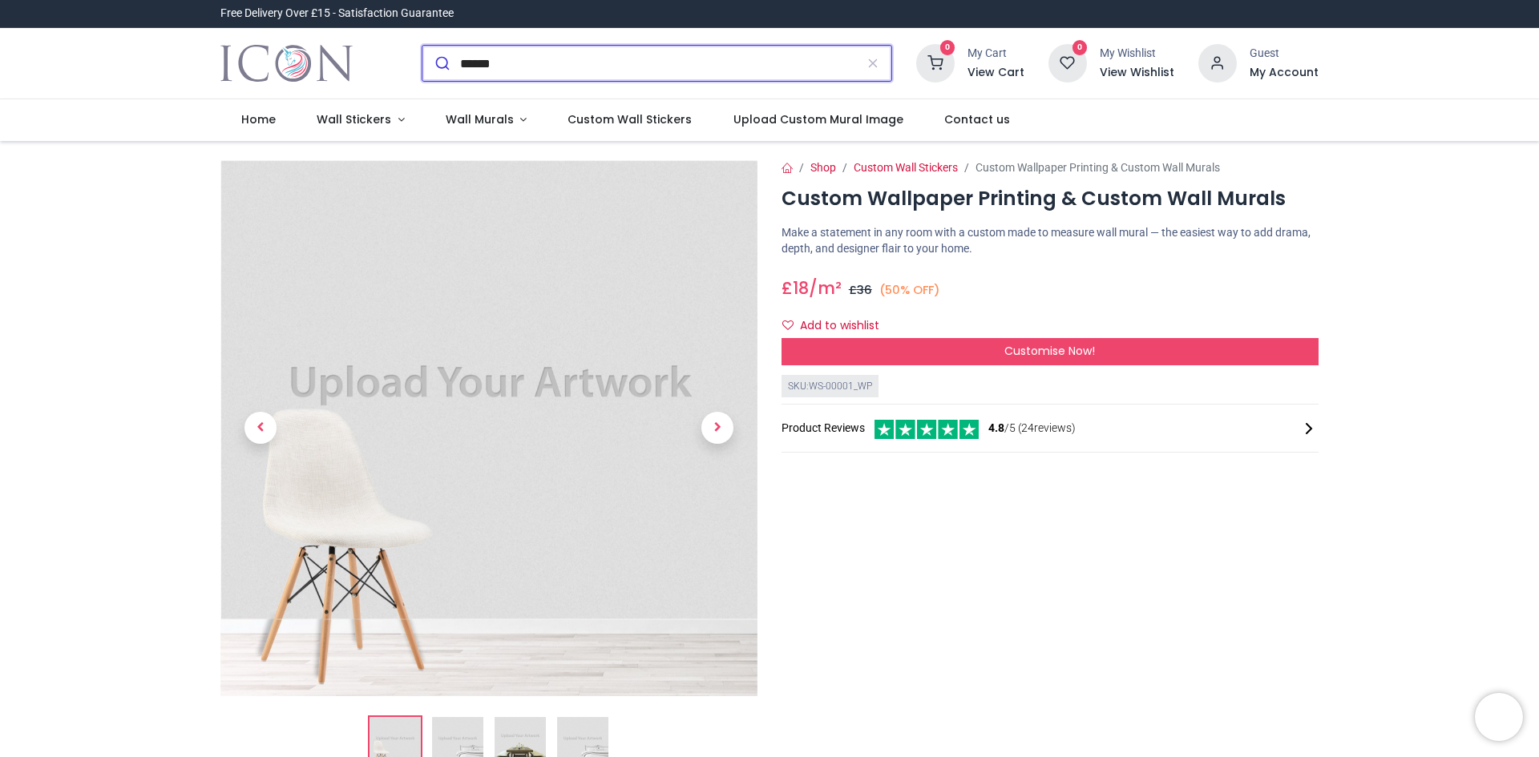
click at [607, 77] on input "******" at bounding box center [657, 63] width 395 height 35
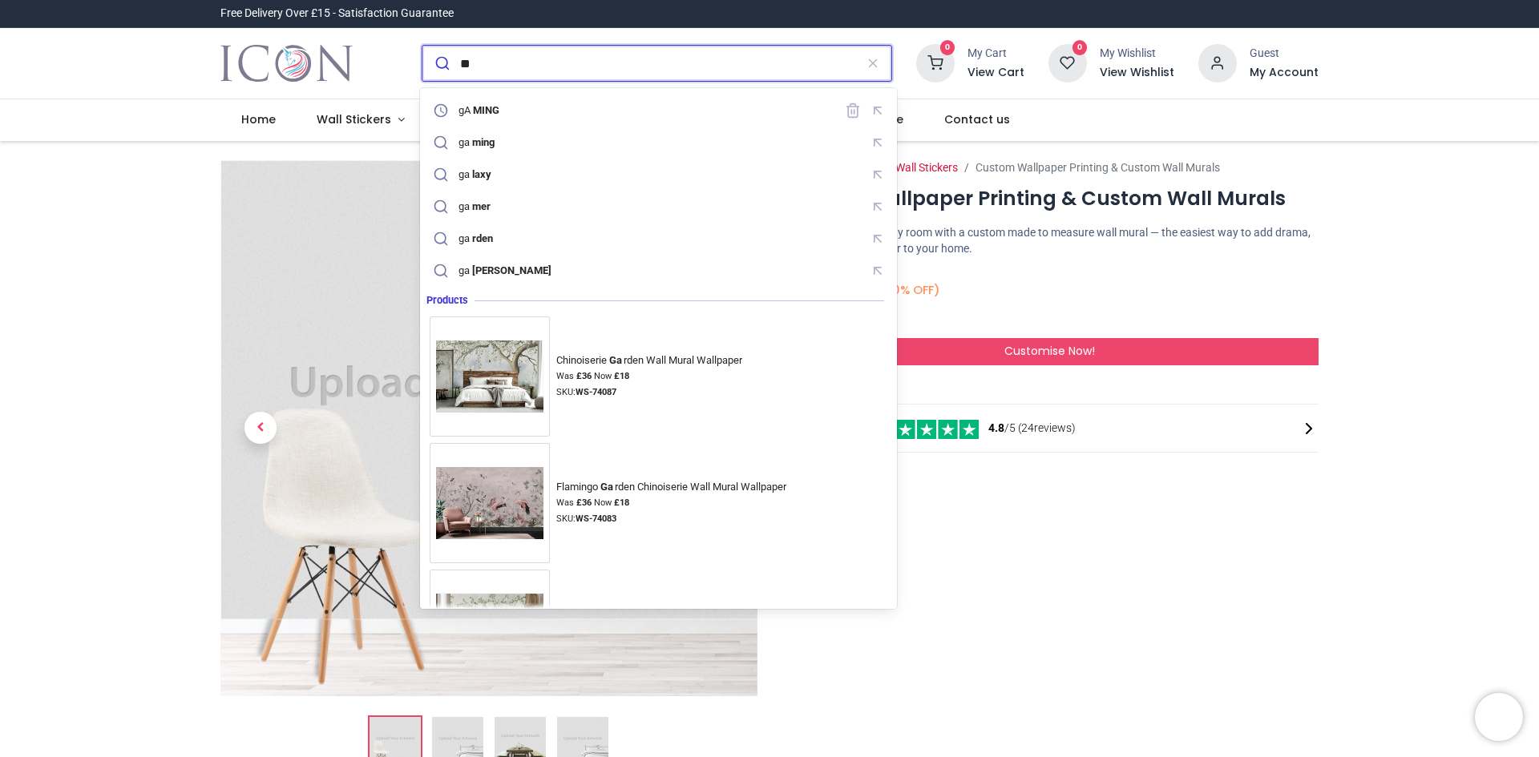
type input "*"
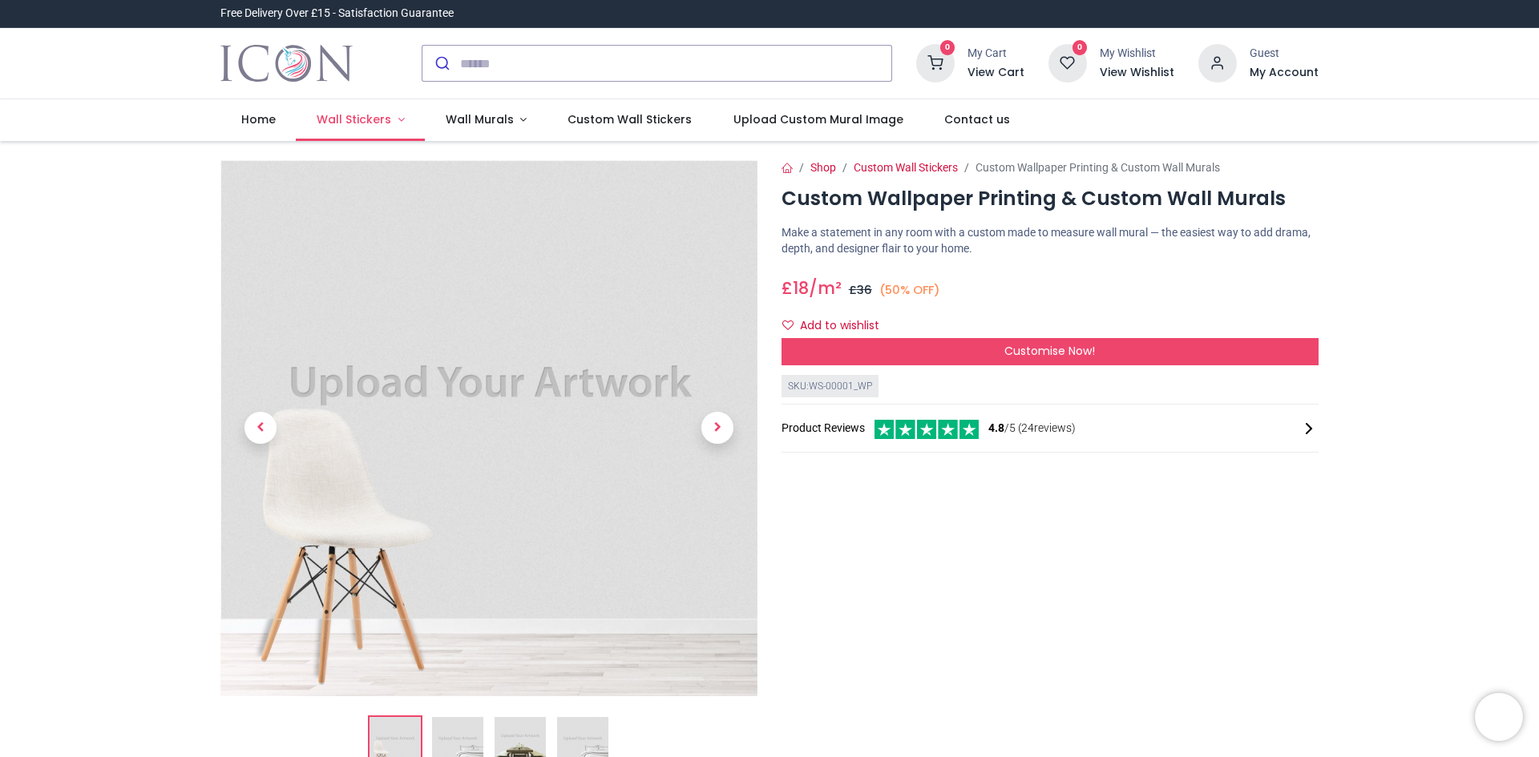
click at [356, 114] on span "Wall Stickers" at bounding box center [354, 119] width 75 height 16
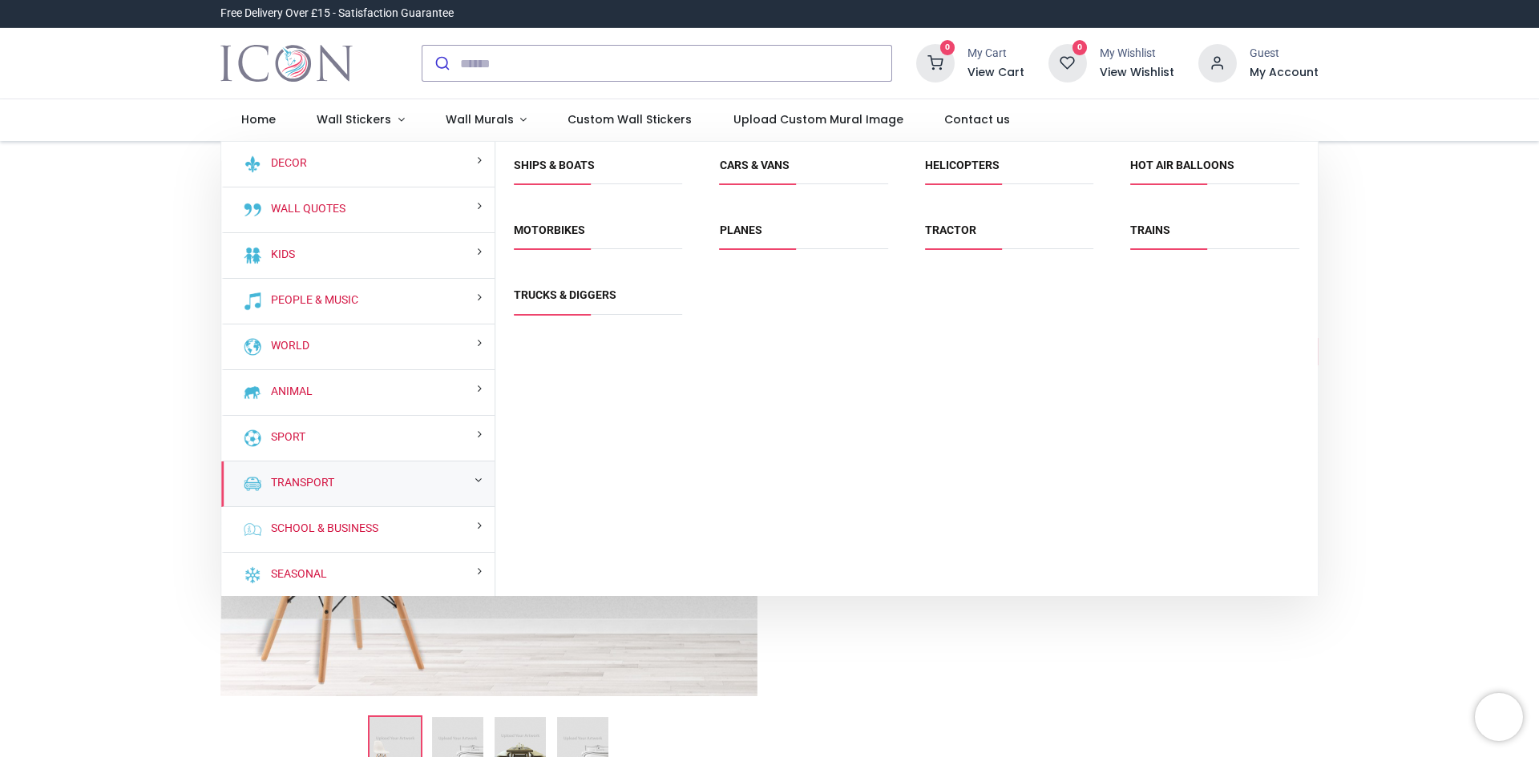
scroll to position [2, 0]
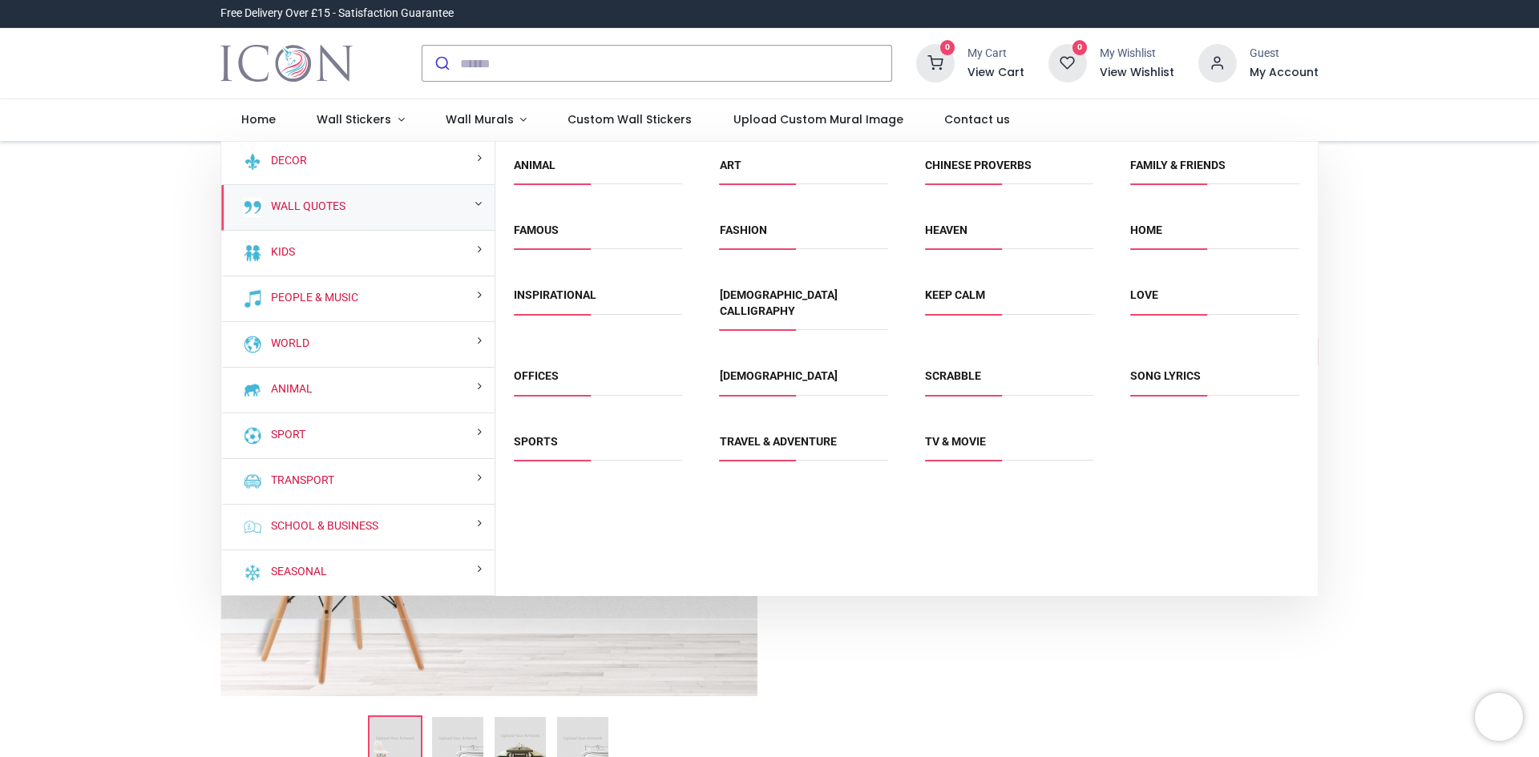
click at [324, 215] on div "Wall Quotes" at bounding box center [357, 208] width 273 height 46
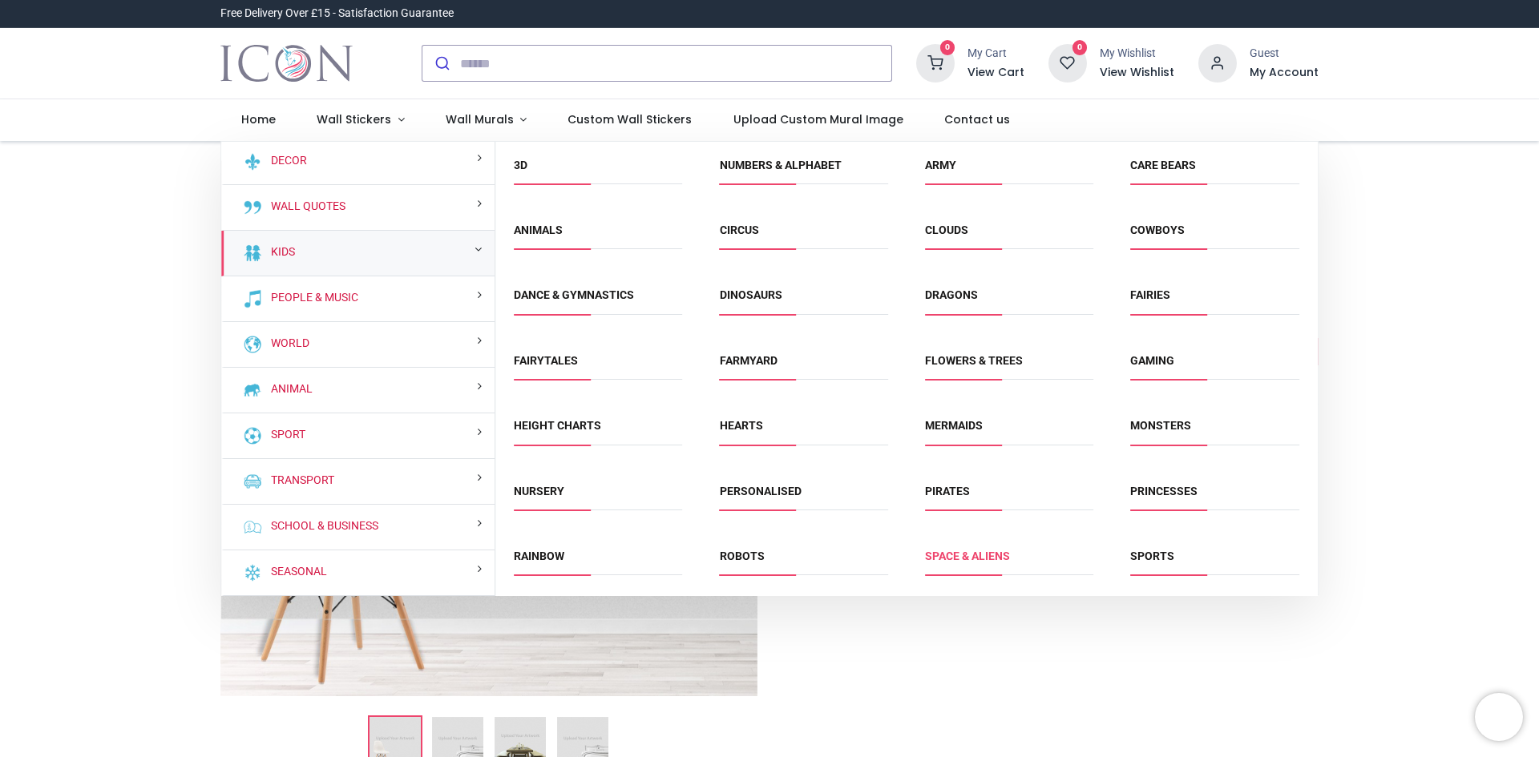
click at [984, 560] on link "Space & Aliens" at bounding box center [967, 556] width 85 height 13
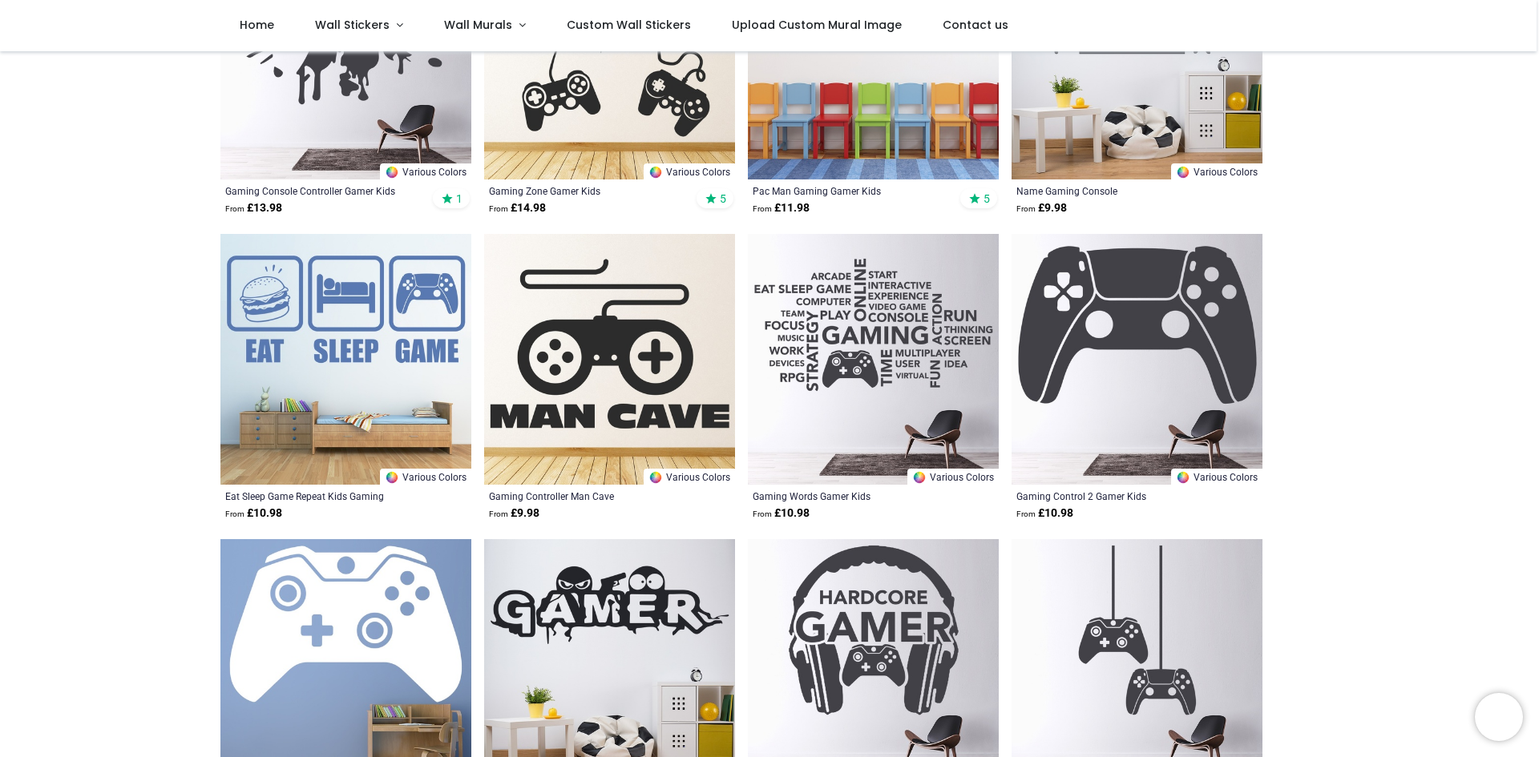
scroll to position [641, 0]
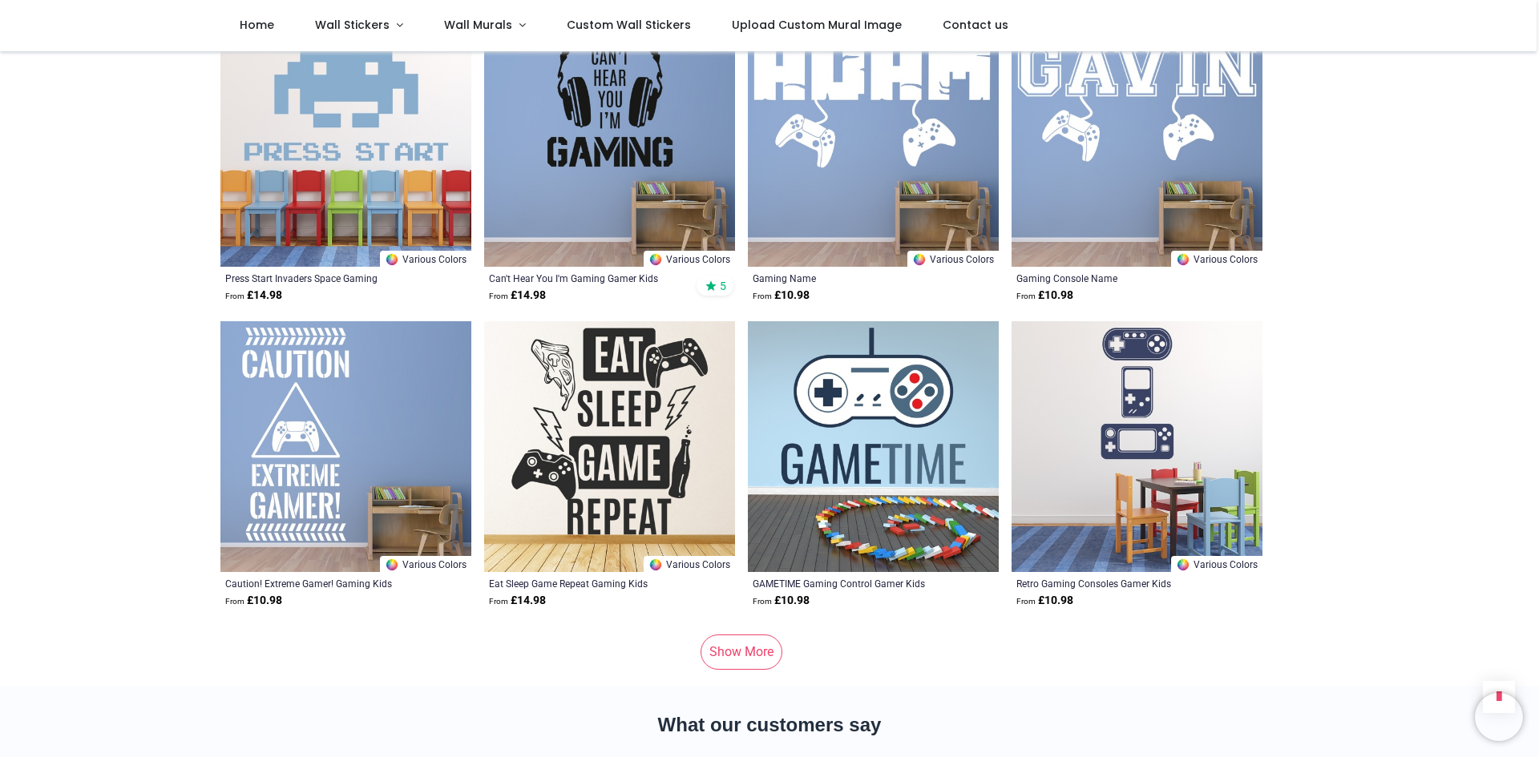
scroll to position [1843, 0]
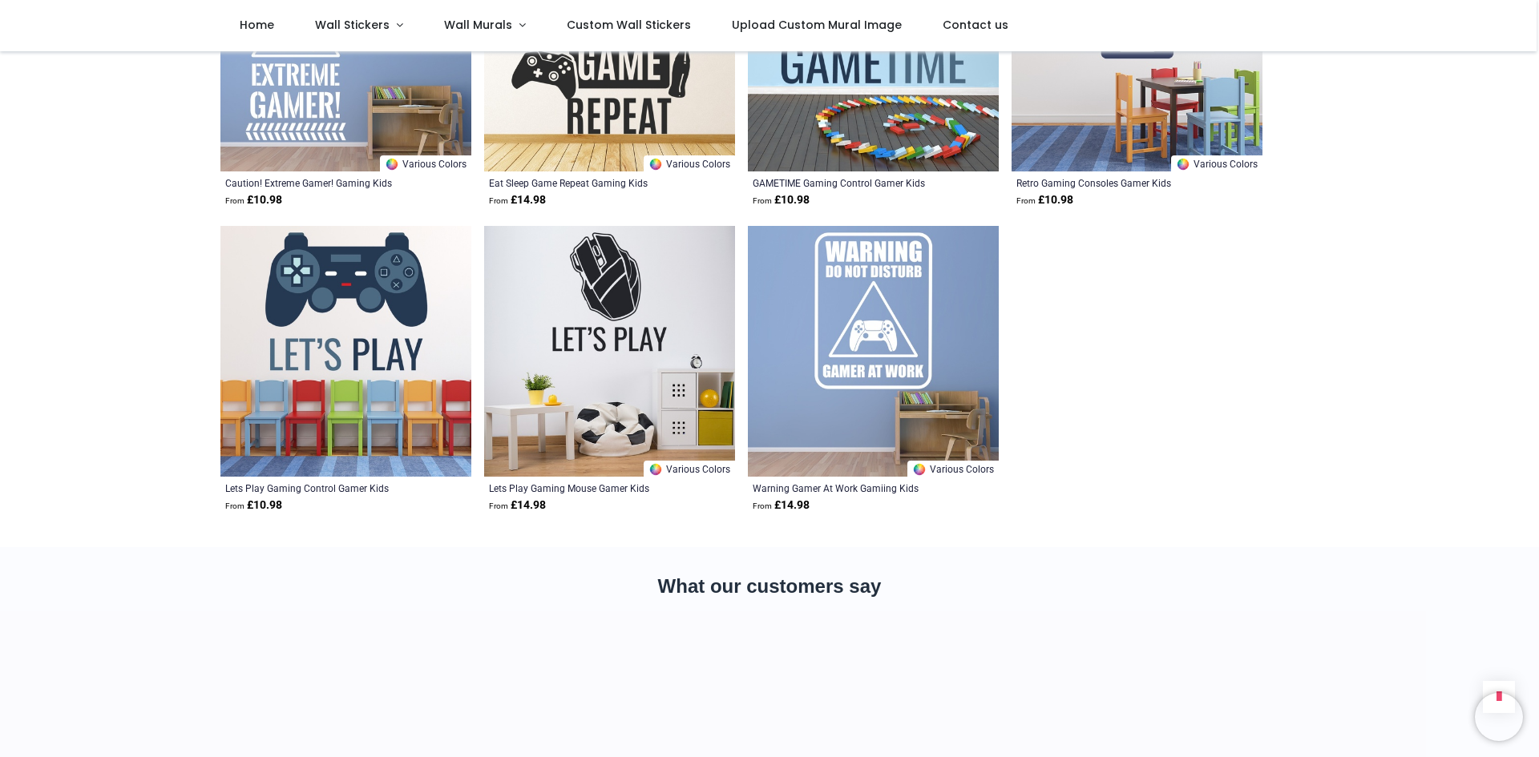
scroll to position [2164, 0]
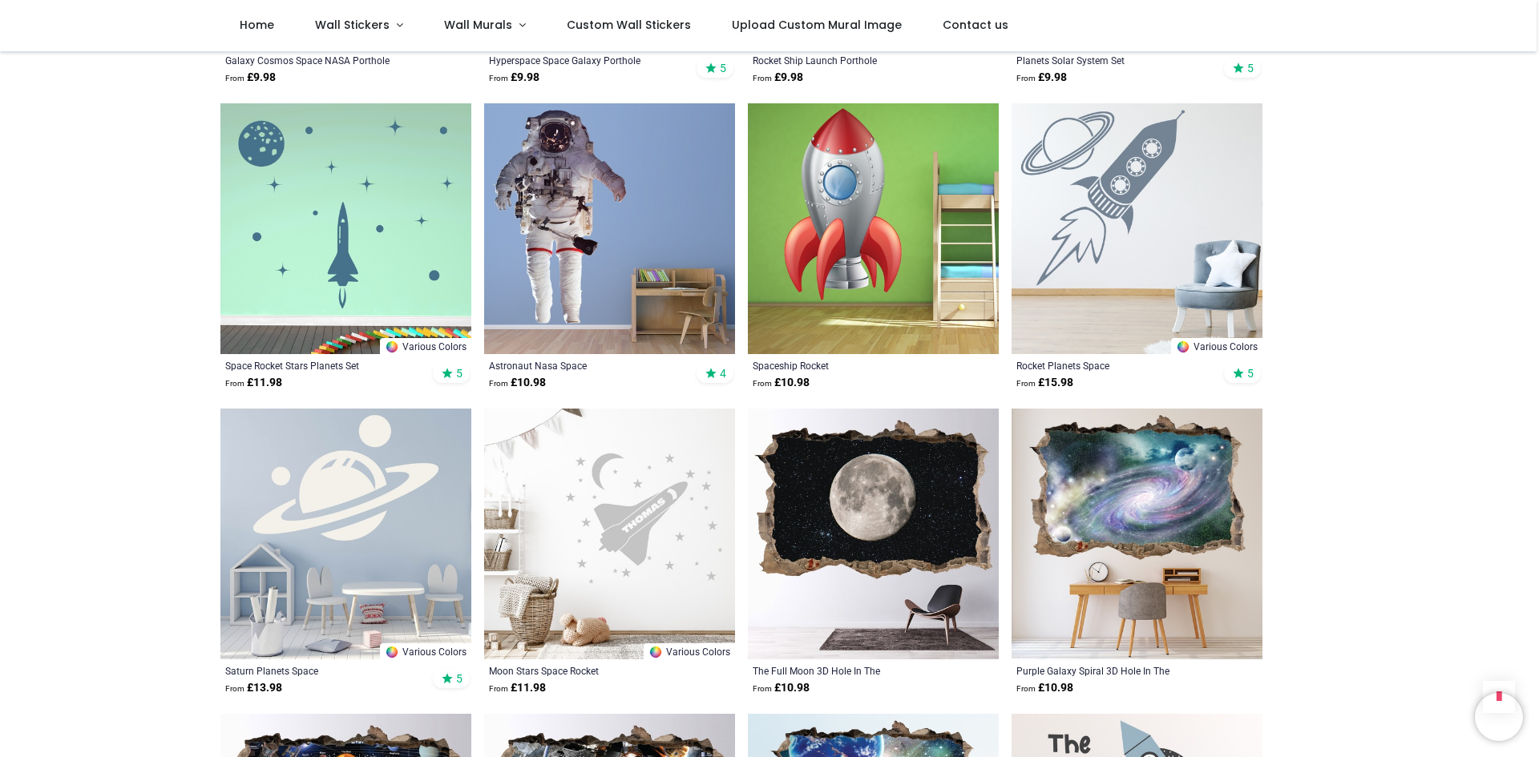
scroll to position [1487, 0]
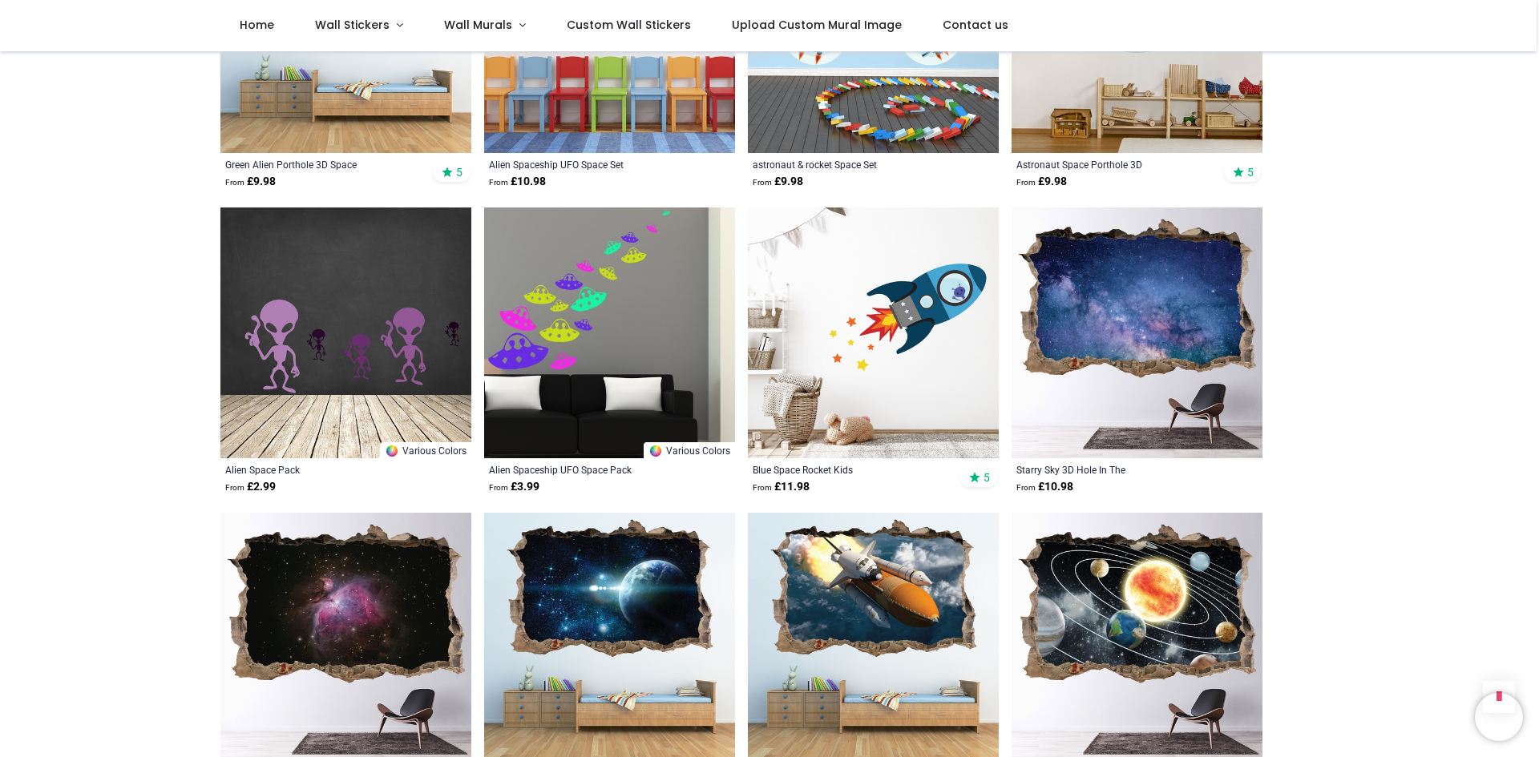
scroll to position [3250, 0]
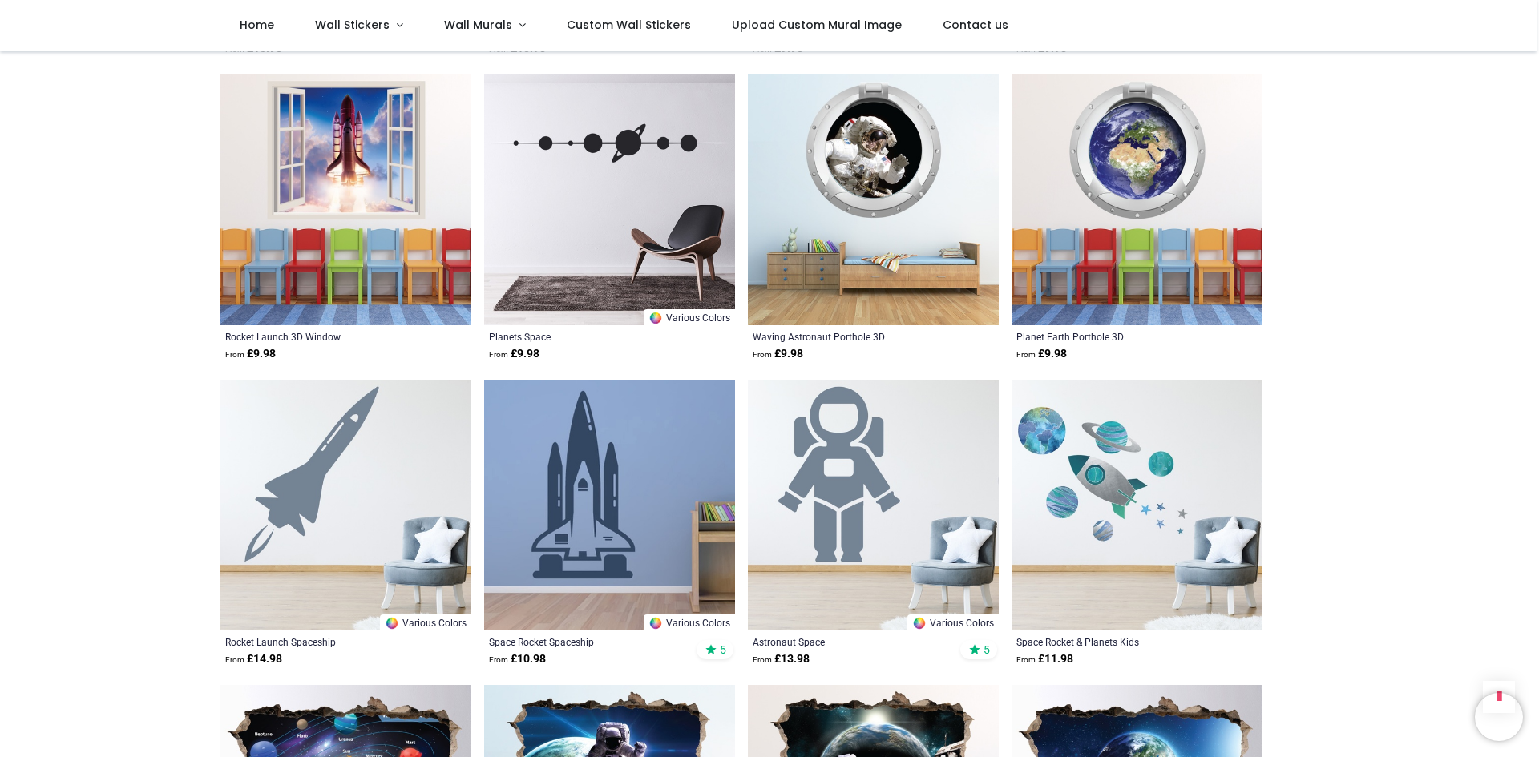
scroll to position [4692, 0]
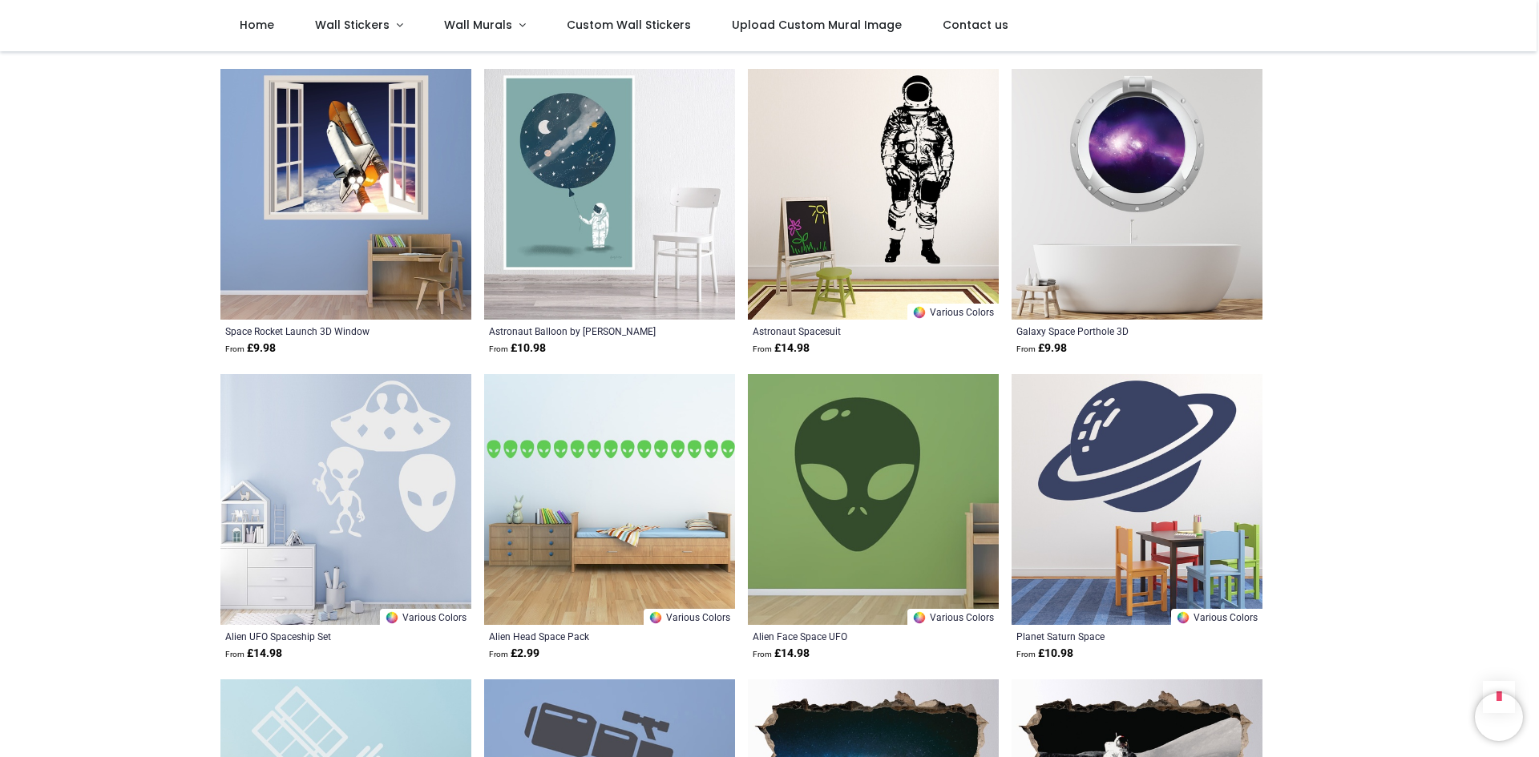
scroll to position [7657, 0]
